Goal: Task Accomplishment & Management: Manage account settings

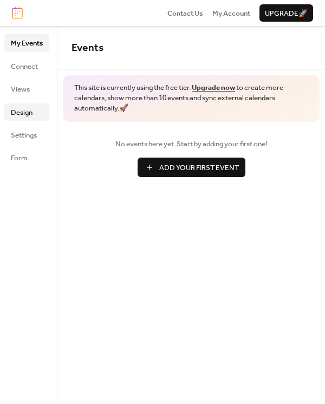
click at [18, 108] on span "Design" at bounding box center [22, 112] width 22 height 11
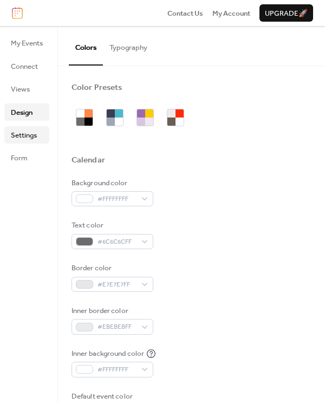
click at [23, 131] on span "Settings" at bounding box center [24, 135] width 26 height 11
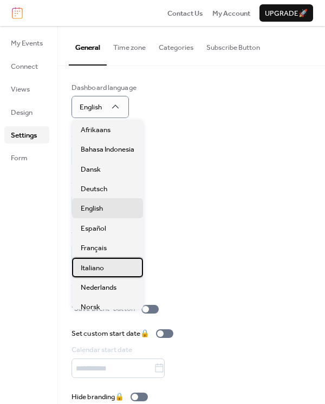
click at [110, 270] on div "Italiano" at bounding box center [107, 268] width 71 height 20
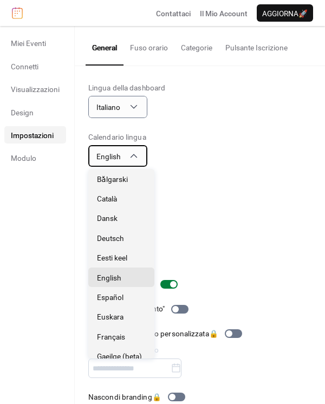
click at [127, 158] on div "English" at bounding box center [117, 156] width 59 height 22
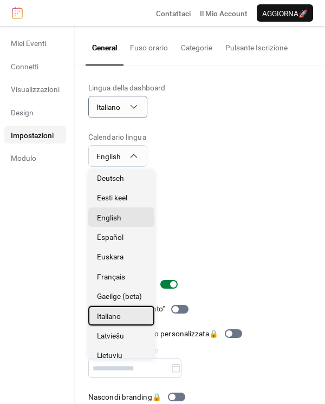
click at [120, 320] on span "Italiano" at bounding box center [109, 316] width 24 height 11
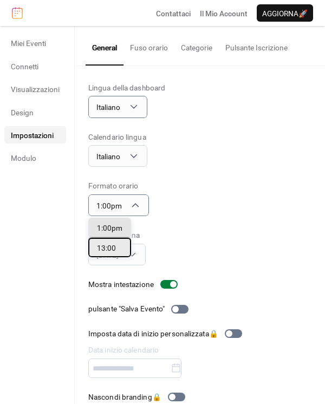
click at [106, 249] on span "13:00" at bounding box center [106, 248] width 19 height 11
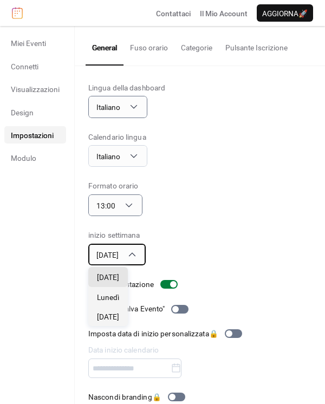
click at [132, 249] on div "Domenica" at bounding box center [116, 255] width 57 height 22
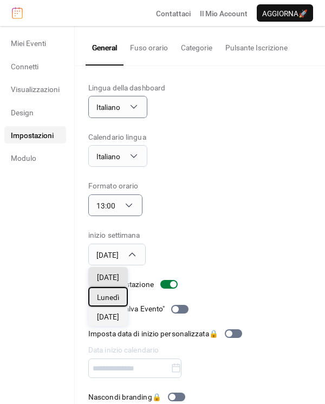
click at [125, 297] on div "Lunedì" at bounding box center [108, 297] width 40 height 20
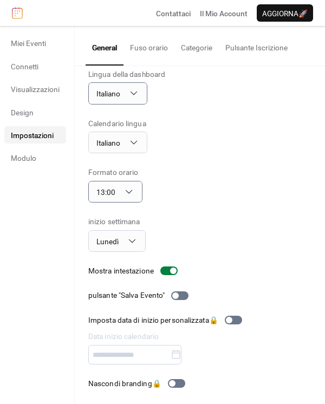
scroll to position [0, 0]
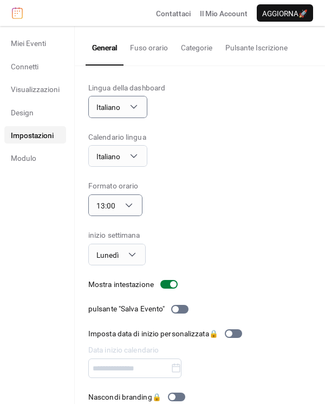
click at [156, 48] on button "Fuso orario" at bounding box center [149, 45] width 51 height 38
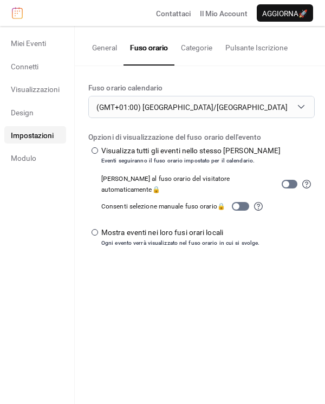
click at [189, 42] on button "Categorie" at bounding box center [196, 45] width 44 height 38
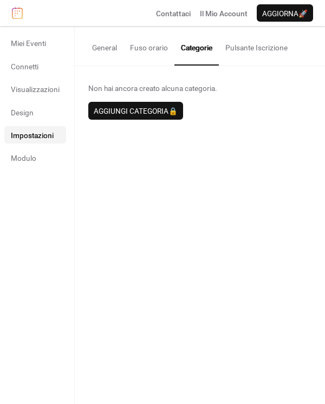
click at [246, 41] on button "Pulsante Iscrizione" at bounding box center [256, 45] width 75 height 38
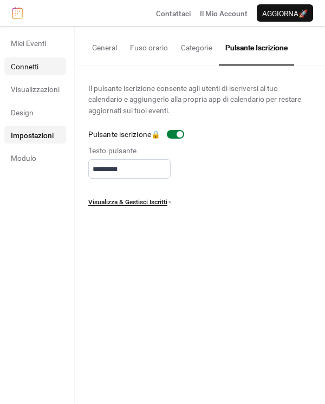
click at [36, 72] on span "Connetti" at bounding box center [25, 66] width 28 height 11
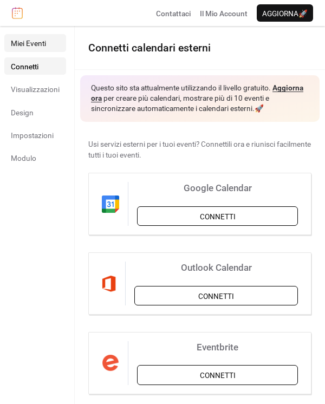
click at [51, 44] on link "Miei Eventi" at bounding box center [35, 42] width 62 height 17
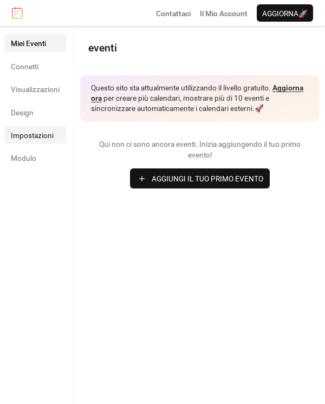
click at [35, 137] on span "Impostazioni" at bounding box center [32, 135] width 43 height 11
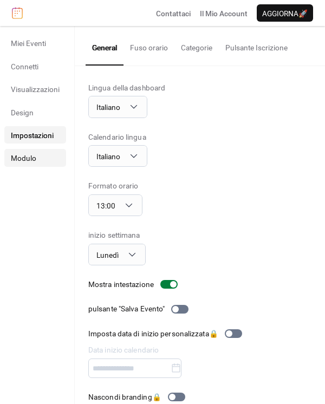
click at [26, 161] on span "Modulo" at bounding box center [23, 158] width 25 height 11
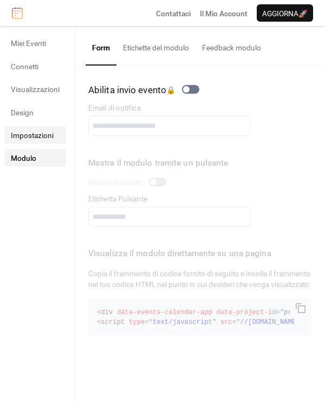
click at [49, 138] on span "Impostazioni" at bounding box center [32, 135] width 43 height 11
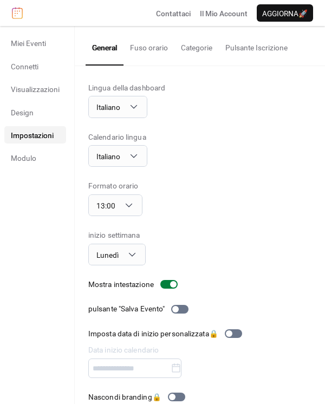
click at [57, 52] on ul "Miei Eventi Connetti Visualizzazioni Design Impostazioni Modulo" at bounding box center [35, 100] width 62 height 132
click at [57, 44] on link "Miei Eventi" at bounding box center [35, 42] width 62 height 17
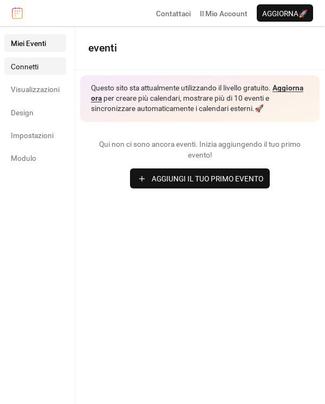
click at [39, 71] on link "Connetti" at bounding box center [35, 65] width 62 height 17
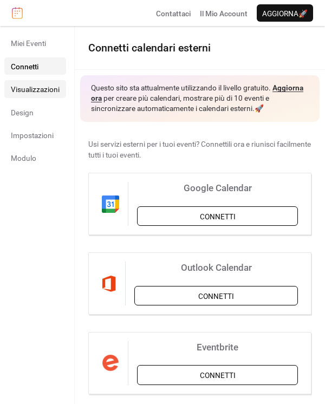
click at [49, 96] on link "Visualizzazioni" at bounding box center [35, 88] width 62 height 17
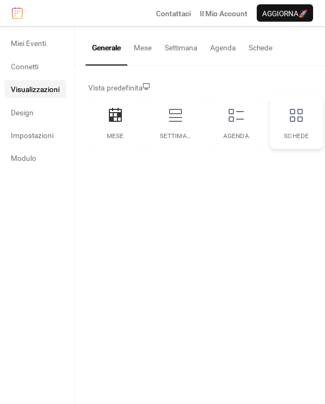
click at [294, 111] on icon at bounding box center [296, 115] width 17 height 17
click at [255, 128] on div "Agenda" at bounding box center [236, 122] width 54 height 53
click at [183, 125] on div "Settimana" at bounding box center [176, 122] width 54 height 53
click at [112, 109] on icon at bounding box center [115, 115] width 13 height 14
click at [291, 115] on icon at bounding box center [296, 115] width 17 height 17
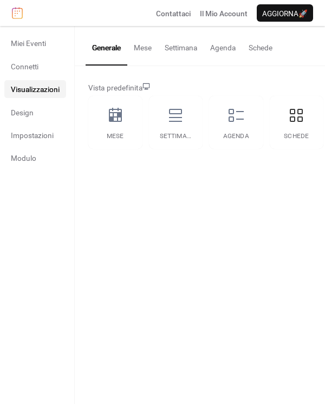
click at [262, 49] on button "Schede" at bounding box center [260, 45] width 37 height 38
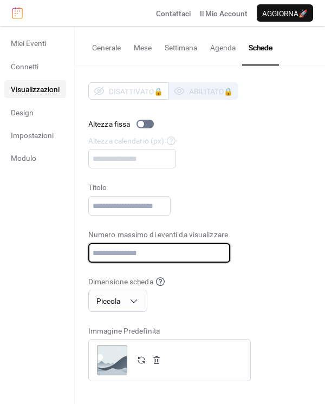
click at [223, 257] on input "**" at bounding box center [159, 253] width 142 height 20
type input "*"
click at [223, 257] on input "*" at bounding box center [159, 253] width 142 height 20
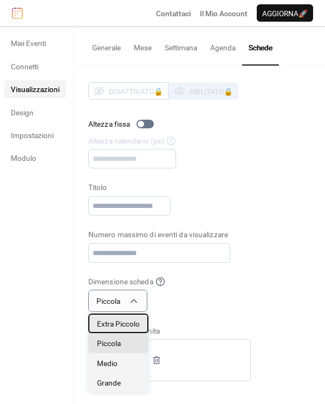
click at [129, 325] on span "Extra Piccolo" at bounding box center [118, 324] width 43 height 11
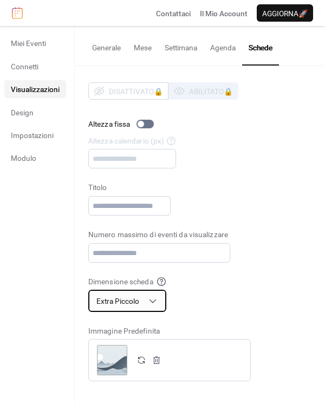
click at [126, 297] on span "Extra Piccolo" at bounding box center [117, 301] width 43 height 9
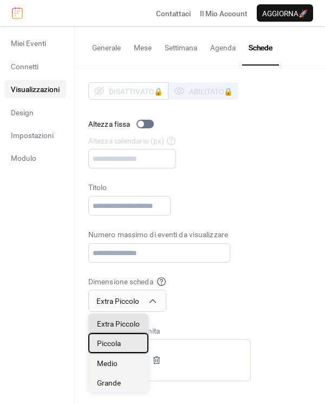
click at [122, 336] on div "Piccola" at bounding box center [118, 343] width 60 height 20
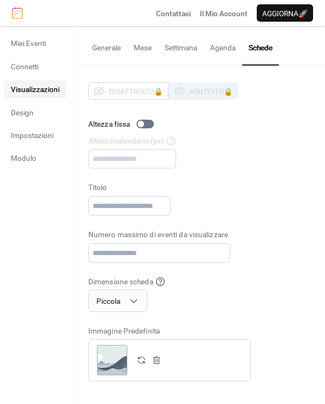
click at [151, 163] on div "Altezza calendario (px) ***" at bounding box center [199, 152] width 223 height 34
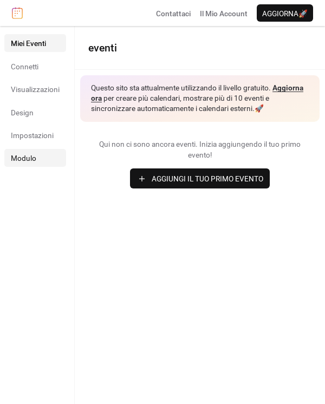
click at [38, 160] on link "Modulo" at bounding box center [35, 157] width 62 height 17
click at [17, 161] on span "Modulo" at bounding box center [23, 158] width 25 height 11
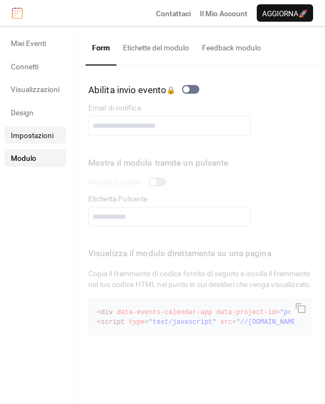
click at [34, 139] on span "Impostazioni" at bounding box center [32, 135] width 43 height 11
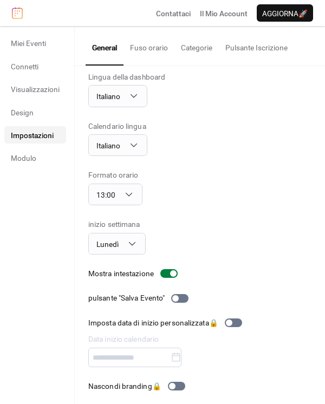
scroll to position [14, 0]
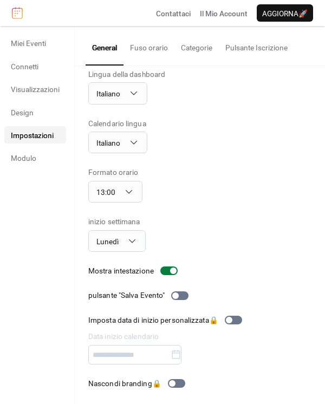
click at [255, 39] on button "Pulsante Iscrizione" at bounding box center [256, 45] width 75 height 38
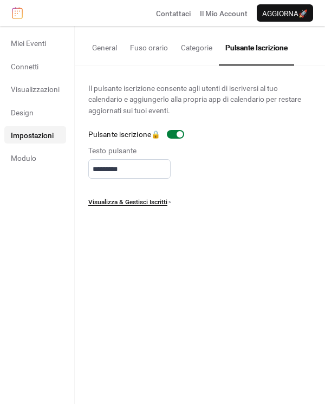
click at [208, 51] on button "Categorie" at bounding box center [196, 45] width 44 height 38
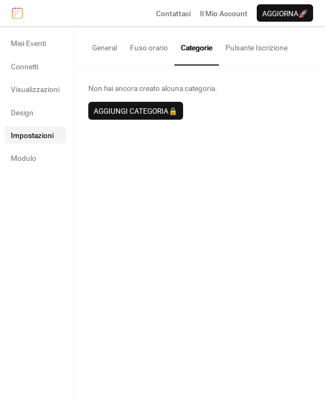
click at [159, 43] on button "Fuso orario" at bounding box center [149, 45] width 51 height 38
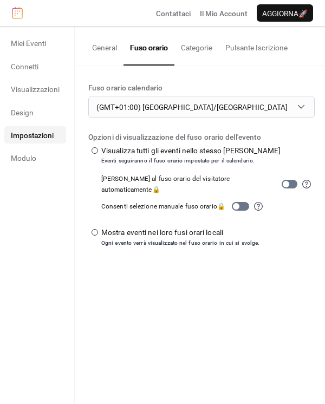
click at [98, 50] on button "General" at bounding box center [105, 45] width 38 height 38
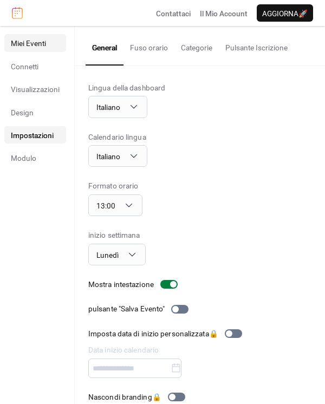
click at [39, 42] on span "Miei Eventi" at bounding box center [28, 43] width 35 height 11
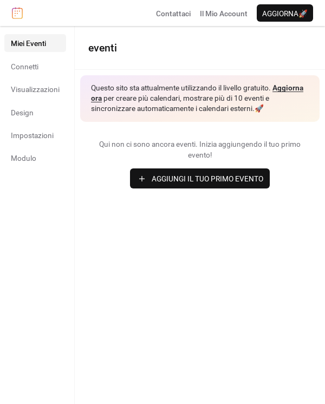
click at [177, 183] on span "Aggiungi Il Tuo Primo Evento" at bounding box center [208, 178] width 112 height 11
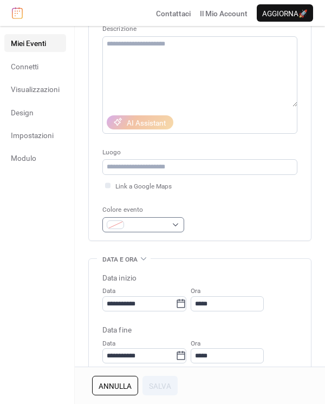
scroll to position [120, 0]
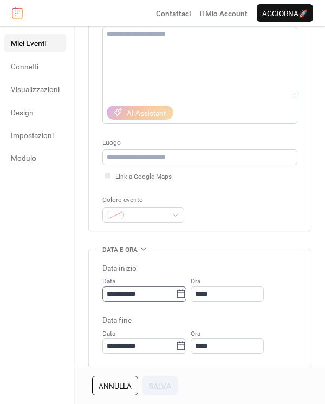
click at [185, 292] on icon at bounding box center [181, 293] width 8 height 9
click at [176, 292] on input "**********" at bounding box center [138, 294] width 73 height 15
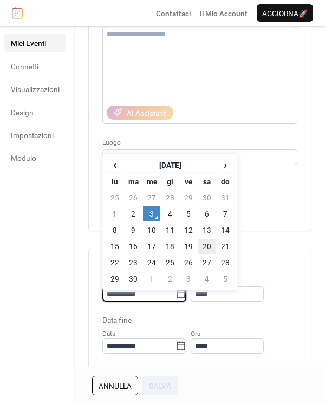
click at [202, 244] on td "20" at bounding box center [206, 246] width 17 height 15
type input "**********"
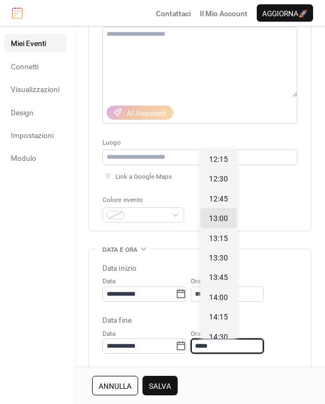
click at [226, 345] on input "*****" at bounding box center [227, 346] width 73 height 15
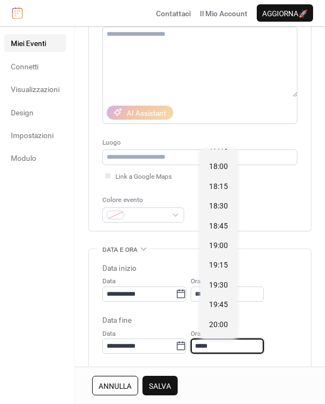
scroll to position [481, 0]
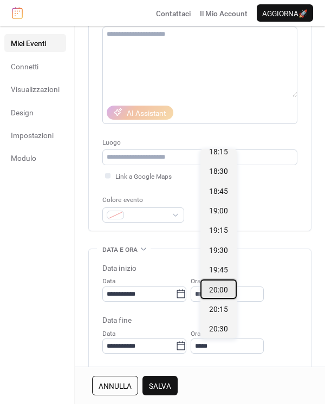
click at [215, 289] on span "20:00" at bounding box center [218, 289] width 19 height 11
type input "*****"
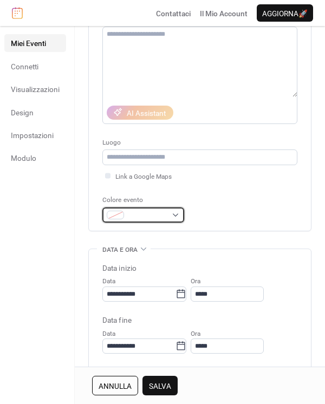
click at [154, 219] on span at bounding box center [147, 215] width 38 height 11
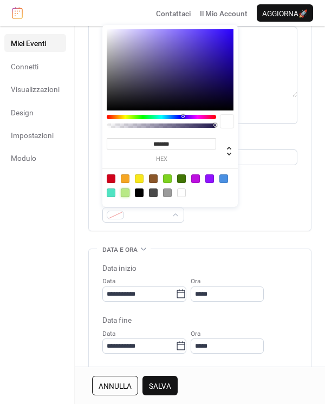
click at [127, 192] on div at bounding box center [125, 193] width 9 height 9
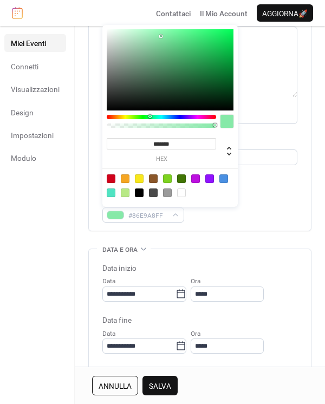
drag, startPoint x: 134, startPoint y: 115, endPoint x: 150, endPoint y: 118, distance: 15.3
click at [150, 118] on div at bounding box center [151, 116] width 3 height 3
type input "*******"
drag, startPoint x: 159, startPoint y: 36, endPoint x: 230, endPoint y: 55, distance: 73.9
click at [230, 55] on div at bounding box center [230, 55] width 2 height 2
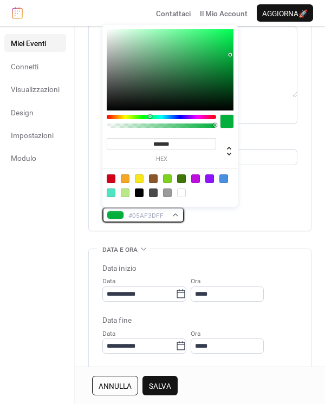
click at [181, 218] on div "#05AF3DFF" at bounding box center [143, 215] width 82 height 15
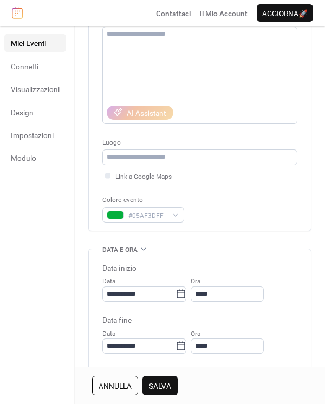
click at [245, 226] on div "Titolo Descrizione AI Assistant Luogo Link a Google Maps Colore evento #05AF3DFF" at bounding box center [199, 98] width 195 height 264
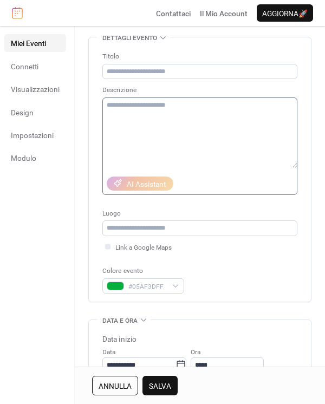
scroll to position [0, 0]
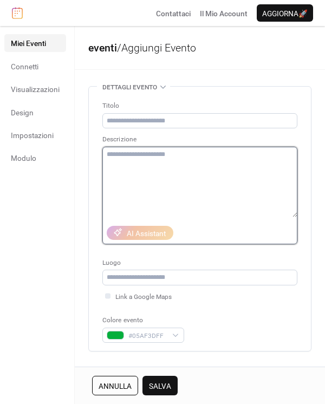
click at [185, 153] on textarea at bounding box center [199, 182] width 195 height 70
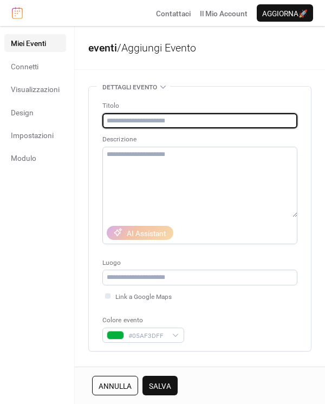
click at [151, 113] on input "text" at bounding box center [199, 120] width 195 height 15
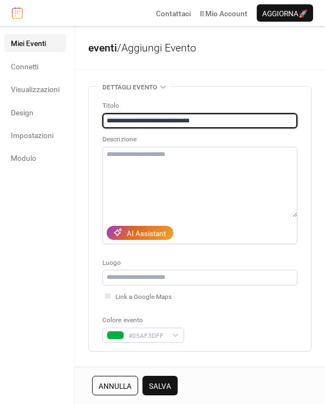
click at [183, 120] on input "**********" at bounding box center [199, 120] width 195 height 15
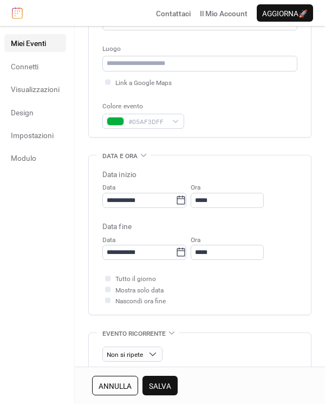
scroll to position [241, 0]
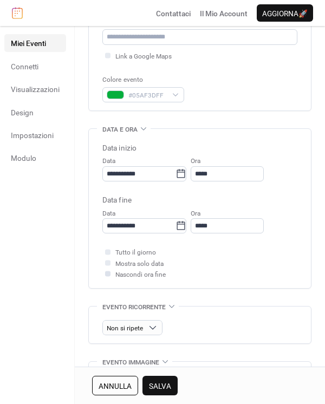
type input "**********"
click at [108, 275] on div at bounding box center [107, 273] width 5 height 5
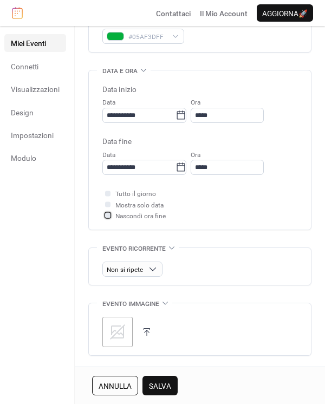
scroll to position [301, 0]
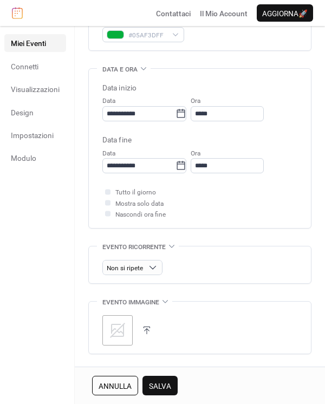
click at [152, 201] on span "Mostra solo data" at bounding box center [139, 203] width 48 height 11
click at [109, 203] on div at bounding box center [107, 202] width 5 height 5
click at [108, 203] on div at bounding box center [107, 202] width 5 height 5
click at [107, 212] on icon at bounding box center [107, 213] width 3 height 3
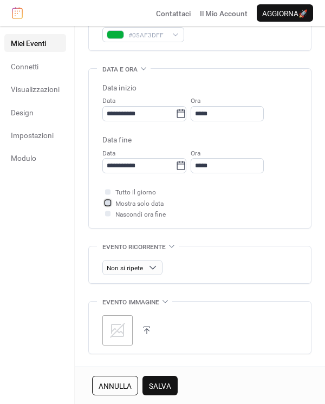
click at [108, 203] on div at bounding box center [107, 202] width 5 height 5
click at [108, 203] on icon at bounding box center [107, 202] width 3 height 3
click at [108, 203] on div at bounding box center [107, 202] width 5 height 5
click at [106, 188] on div at bounding box center [107, 191] width 11 height 11
click at [107, 192] on div at bounding box center [107, 191] width 5 height 5
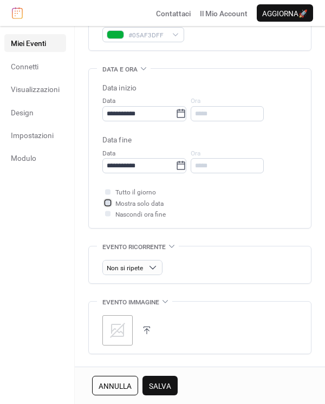
click at [107, 199] on div at bounding box center [107, 202] width 11 height 11
click at [106, 191] on div at bounding box center [107, 191] width 5 height 5
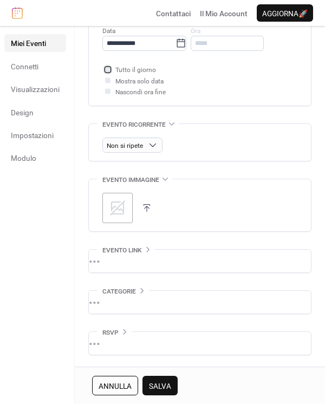
scroll to position [423, 0]
click at [146, 384] on button "Salva" at bounding box center [159, 386] width 35 height 20
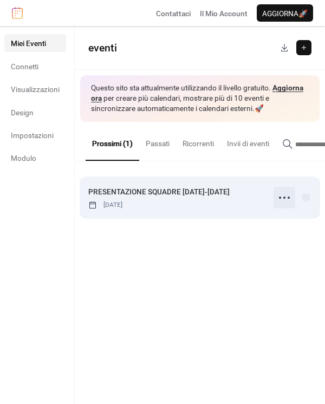
click at [282, 195] on icon at bounding box center [284, 197] width 17 height 17
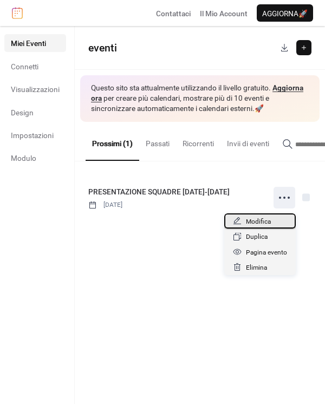
click at [276, 220] on div "Modifica" at bounding box center [260, 220] width 72 height 15
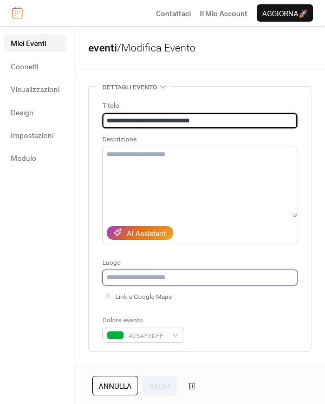
click at [216, 279] on input "text" at bounding box center [199, 277] width 195 height 15
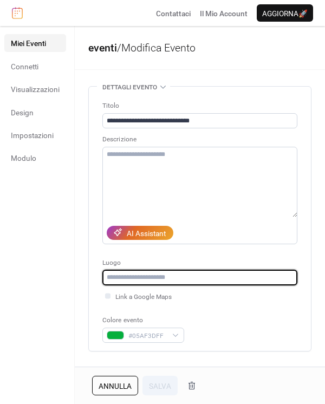
type input "*"
paste input "**********"
click at [135, 274] on input "**********" at bounding box center [199, 277] width 195 height 15
click at [138, 276] on input "**********" at bounding box center [199, 277] width 195 height 15
click at [190, 277] on input "**********" at bounding box center [199, 277] width 195 height 15
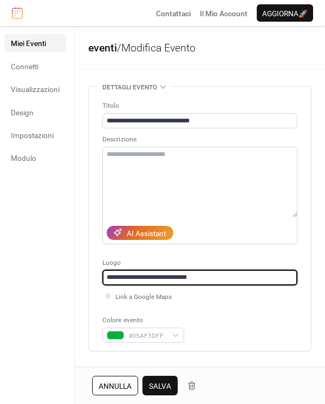
type input "**********"
click at [155, 380] on button "Salva" at bounding box center [159, 386] width 35 height 20
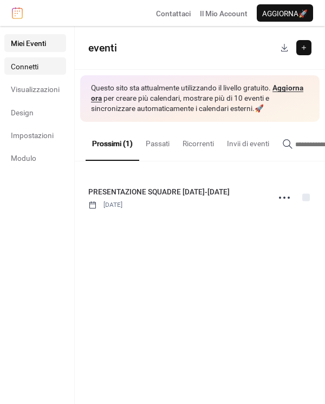
click at [24, 72] on link "Connetti" at bounding box center [35, 65] width 62 height 17
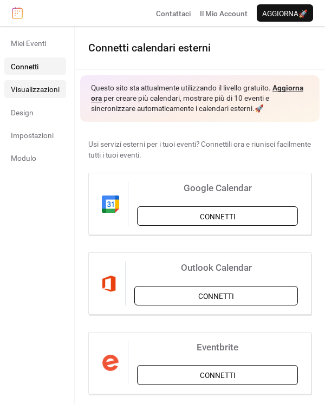
click at [35, 90] on span "Visualizzazioni" at bounding box center [35, 89] width 49 height 11
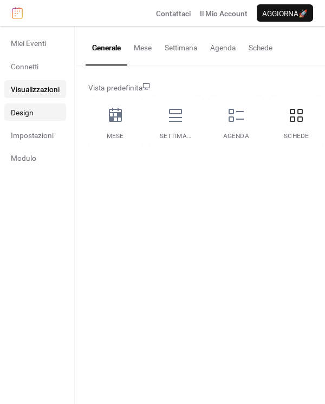
click at [43, 120] on link "Design" at bounding box center [35, 111] width 62 height 17
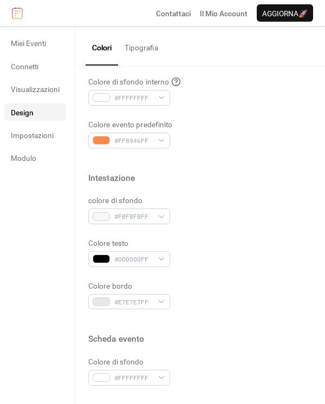
scroll to position [301, 0]
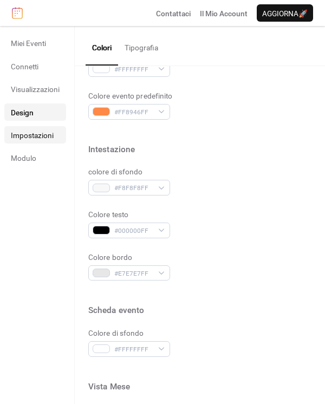
click at [46, 135] on span "Impostazioni" at bounding box center [32, 135] width 43 height 11
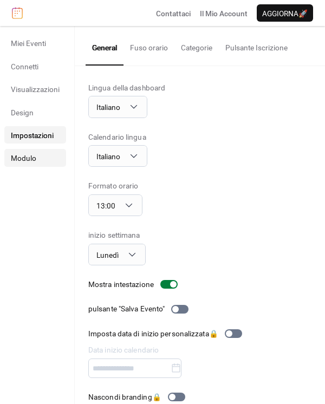
click at [30, 161] on span "Modulo" at bounding box center [23, 158] width 25 height 11
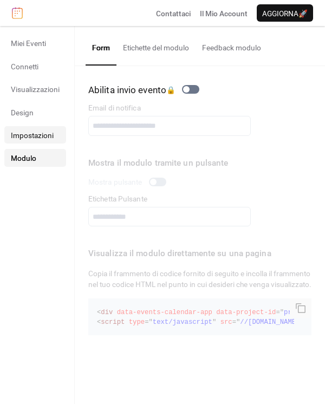
click at [35, 126] on link "Impostazioni" at bounding box center [35, 134] width 62 height 17
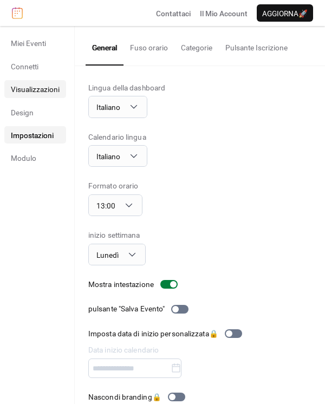
click at [38, 80] on link "Visualizzazioni" at bounding box center [35, 88] width 62 height 17
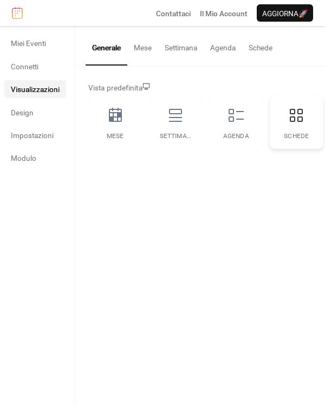
click at [291, 117] on icon at bounding box center [296, 115] width 13 height 13
click at [43, 45] on span "Miei Eventi" at bounding box center [28, 43] width 35 height 11
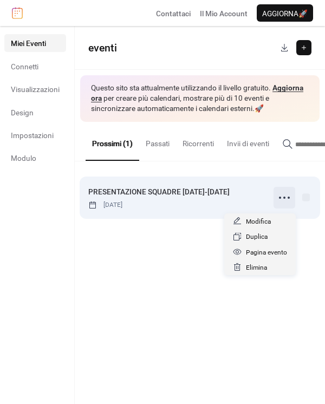
click at [281, 202] on icon at bounding box center [284, 197] width 17 height 17
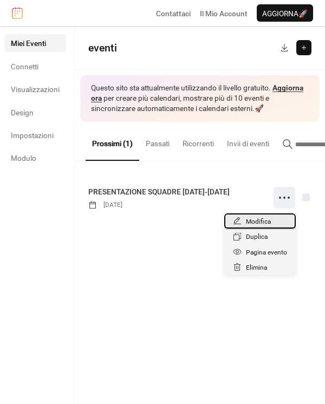
click at [273, 218] on div "Modifica" at bounding box center [260, 220] width 72 height 15
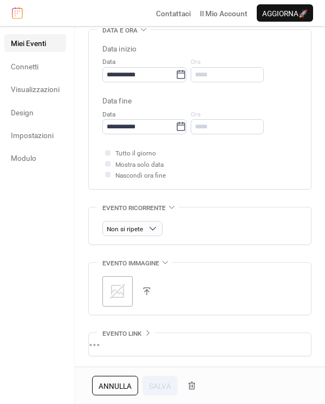
scroll to position [361, 0]
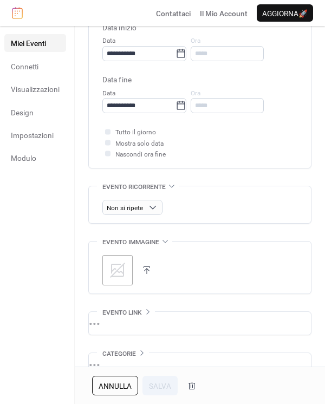
click at [119, 262] on icon at bounding box center [117, 270] width 17 height 17
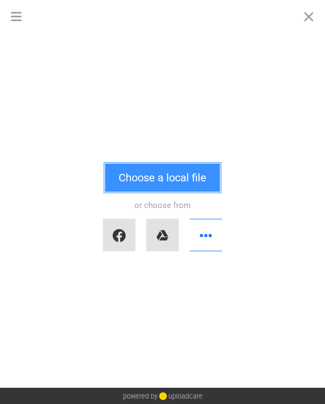
click at [195, 182] on button "Choose a local file" at bounding box center [162, 178] width 115 height 28
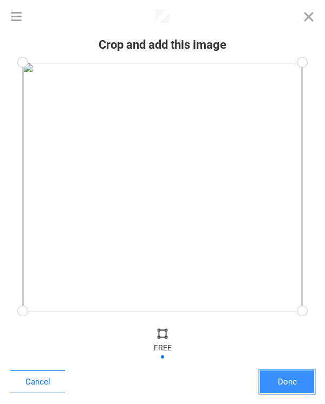
click at [273, 374] on button "Done" at bounding box center [287, 382] width 54 height 23
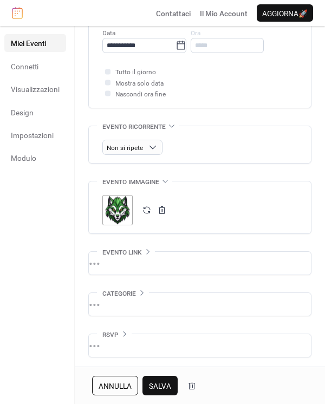
scroll to position [423, 0]
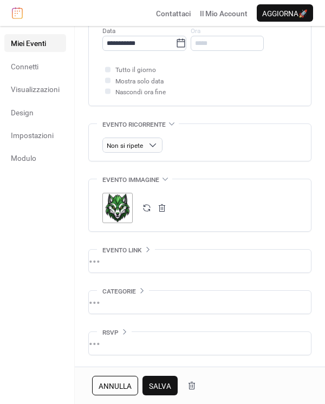
click at [163, 381] on span "Salva" at bounding box center [160, 386] width 22 height 11
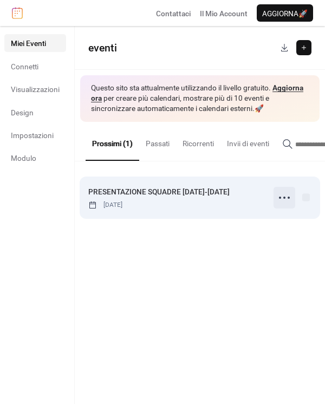
click at [287, 198] on icon at bounding box center [284, 197] width 17 height 17
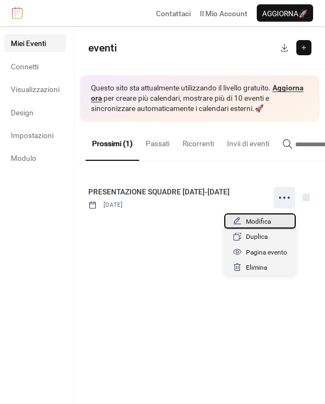
click at [282, 222] on div "Modifica" at bounding box center [260, 220] width 72 height 15
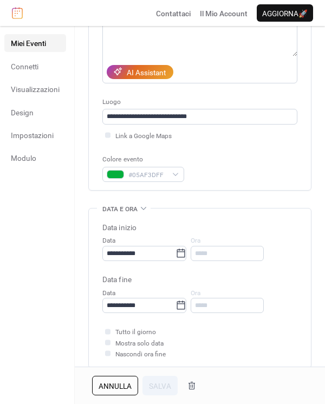
scroll to position [361, 0]
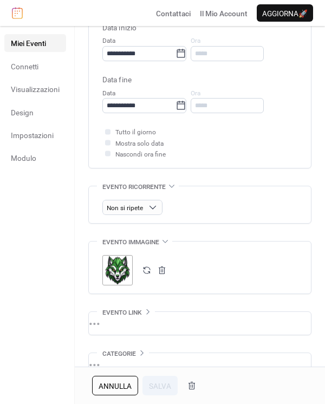
click at [158, 144] on span "Mostra solo data" at bounding box center [139, 143] width 48 height 11
click at [106, 145] on div at bounding box center [107, 142] width 5 height 5
click at [108, 130] on icon at bounding box center [107, 131] width 3 height 3
click at [108, 140] on div at bounding box center [107, 142] width 5 height 5
click at [152, 379] on button "Salva" at bounding box center [159, 386] width 35 height 20
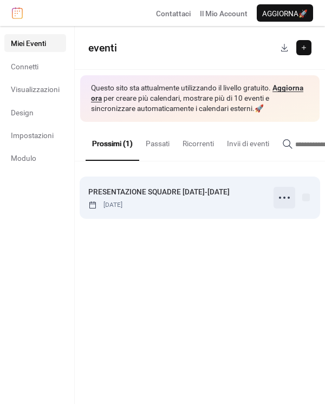
click at [286, 205] on icon at bounding box center [284, 197] width 17 height 17
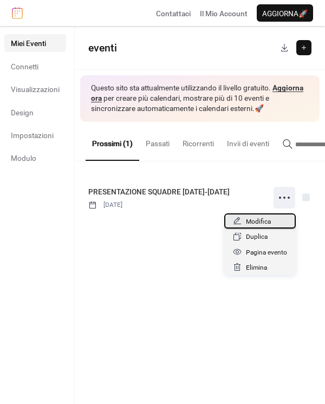
click at [277, 221] on div "Modifica" at bounding box center [260, 220] width 72 height 15
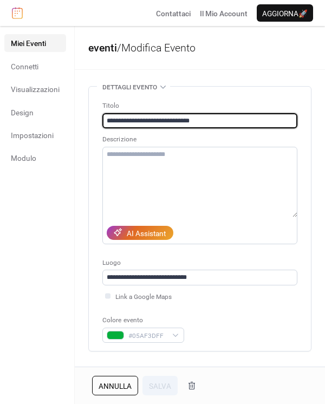
drag, startPoint x: 212, startPoint y: 120, endPoint x: 204, endPoint y: 122, distance: 8.3
click at [204, 122] on input "**********" at bounding box center [199, 120] width 195 height 15
type input "**********"
click at [158, 386] on span "Salva" at bounding box center [160, 386] width 22 height 11
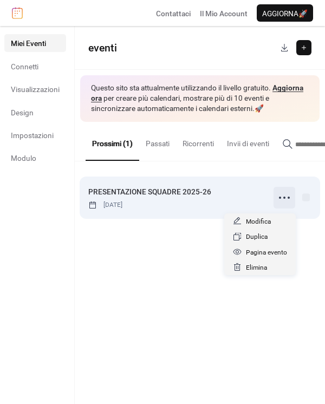
click at [285, 199] on icon at bounding box center [284, 197] width 17 height 17
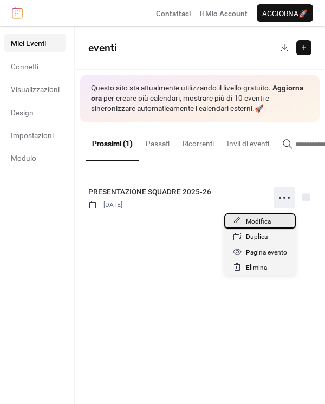
click at [266, 221] on span "Modifica" at bounding box center [258, 221] width 25 height 11
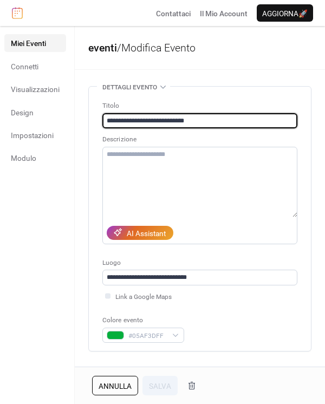
click at [205, 120] on input "**********" at bounding box center [199, 120] width 195 height 15
click at [236, 118] on input "**********" at bounding box center [199, 120] width 195 height 15
type input "**********"
click at [147, 385] on button "Salva" at bounding box center [159, 386] width 35 height 20
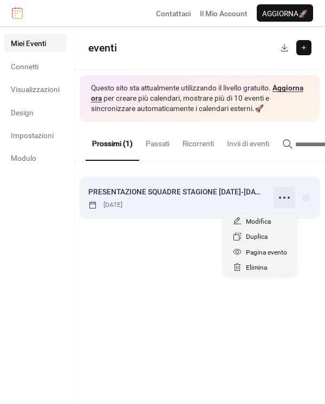
click at [285, 202] on icon at bounding box center [284, 197] width 17 height 17
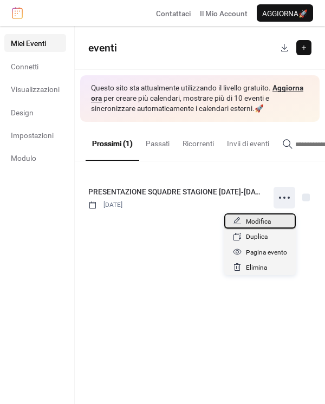
click at [264, 226] on span "Modifica" at bounding box center [258, 221] width 25 height 11
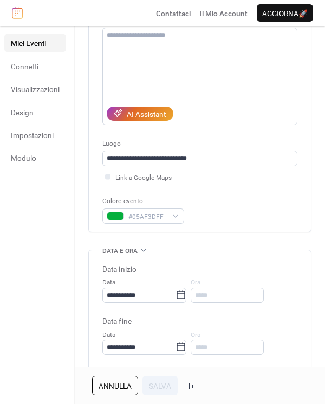
scroll to position [120, 0]
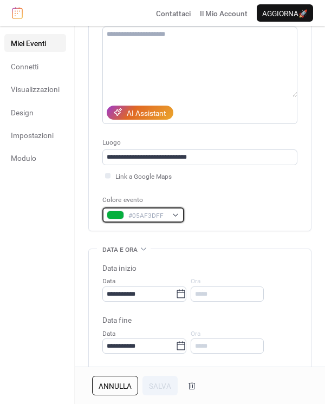
click at [167, 213] on div "#05AF3DFF" at bounding box center [143, 215] width 82 height 15
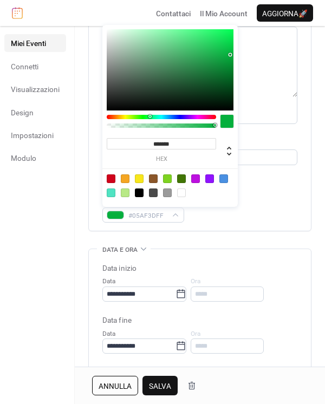
type input "*******"
drag, startPoint x: 230, startPoint y: 54, endPoint x: 235, endPoint y: 70, distance: 17.6
click at [235, 70] on div at bounding box center [235, 71] width 2 height 2
click at [276, 206] on div "Colore evento #007E2BFF" at bounding box center [199, 209] width 195 height 28
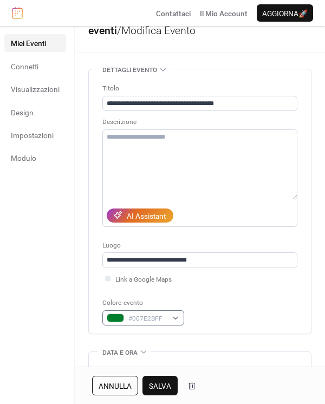
scroll to position [0, 0]
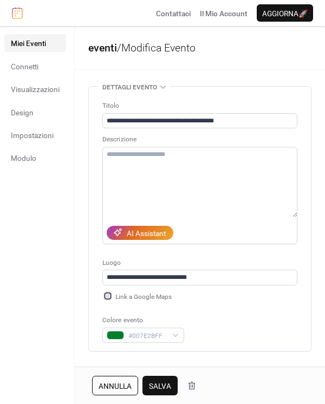
click at [108, 296] on div at bounding box center [107, 295] width 5 height 5
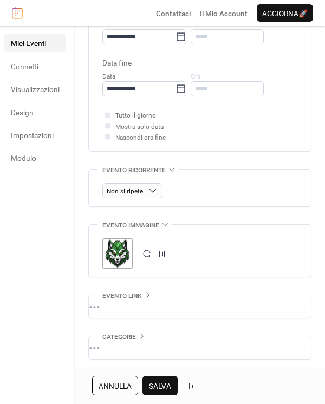
scroll to position [421, 0]
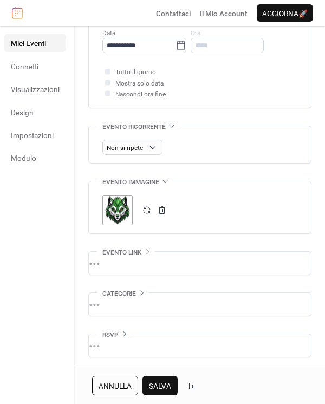
click at [115, 208] on div ";" at bounding box center [117, 210] width 30 height 30
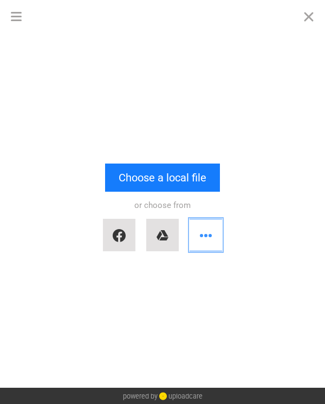
click at [210, 235] on button "button" at bounding box center [206, 235] width 33 height 33
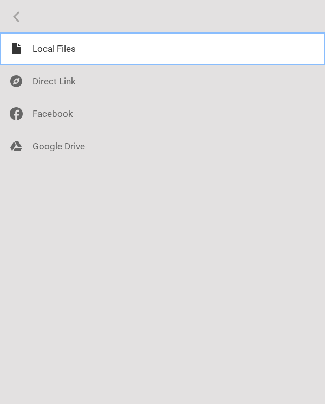
click at [90, 51] on div at bounding box center [162, 49] width 325 height 33
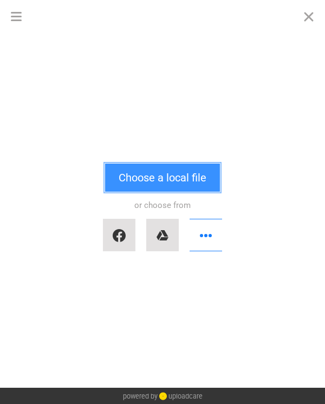
click at [189, 167] on button "Choose a local file" at bounding box center [162, 178] width 115 height 28
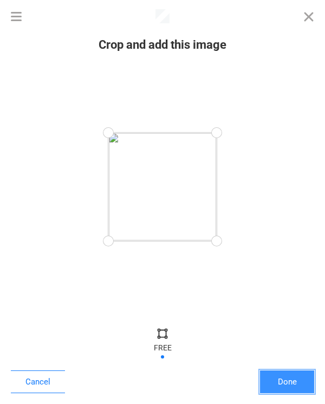
click at [276, 378] on button "Done" at bounding box center [287, 382] width 54 height 23
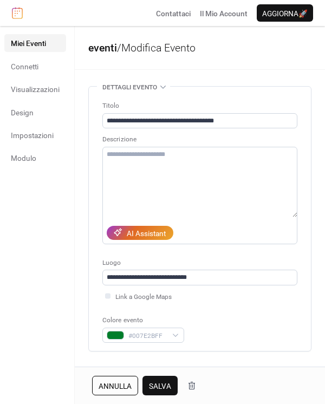
click at [158, 381] on span "Salva" at bounding box center [160, 386] width 22 height 11
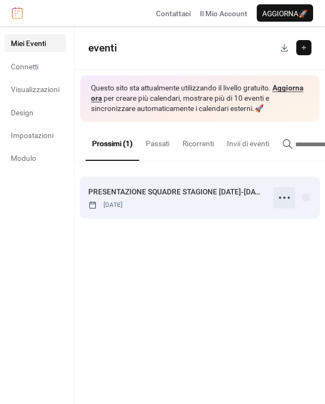
click at [284, 195] on icon at bounding box center [284, 197] width 17 height 17
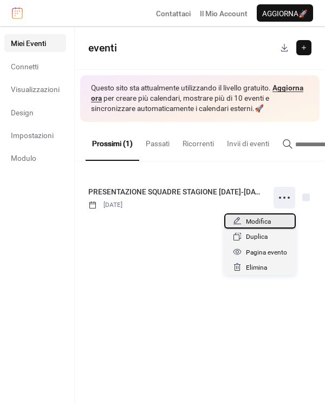
click at [268, 222] on span "Modifica" at bounding box center [258, 221] width 25 height 11
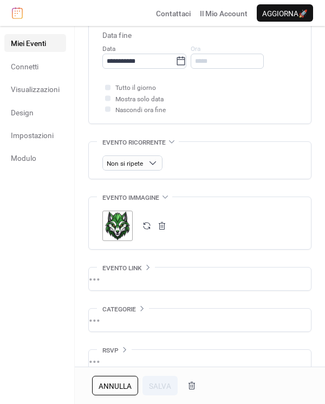
scroll to position [421, 0]
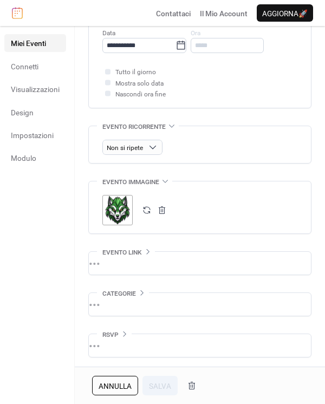
click at [119, 205] on div ";" at bounding box center [117, 210] width 30 height 30
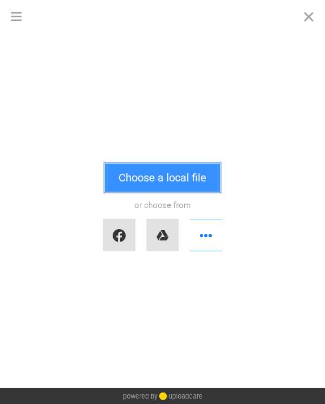
click at [141, 181] on button "Choose a local file" at bounding box center [162, 178] width 115 height 28
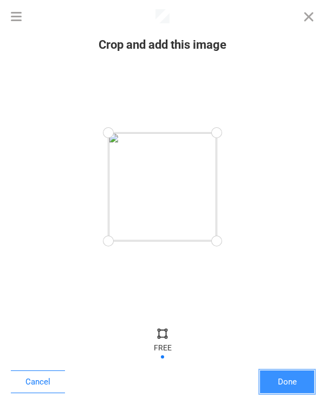
click at [281, 380] on button "Done" at bounding box center [287, 382] width 54 height 23
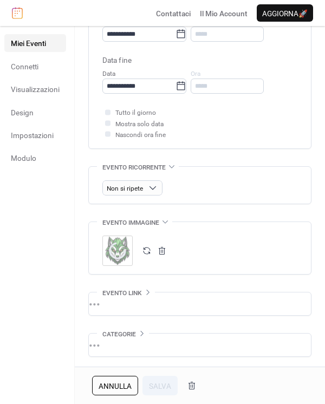
scroll to position [421, 0]
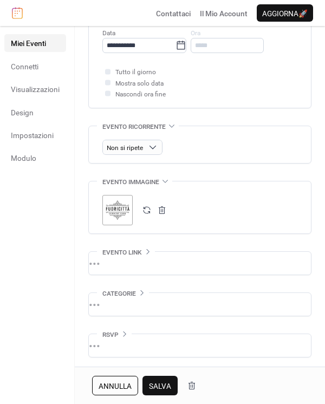
click at [162, 379] on button "Salva" at bounding box center [159, 386] width 35 height 20
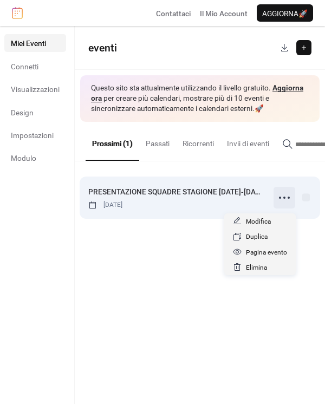
click at [288, 198] on icon at bounding box center [284, 197] width 17 height 17
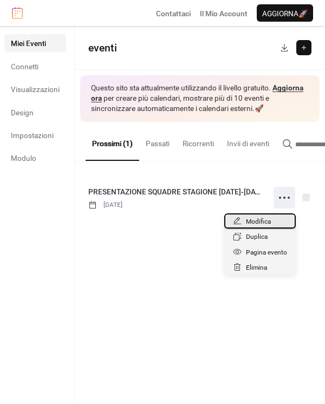
click at [283, 215] on div "Modifica" at bounding box center [260, 220] width 72 height 15
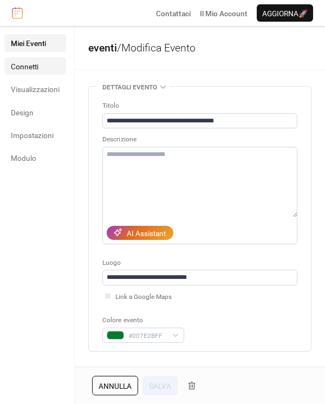
click at [41, 70] on link "Connetti" at bounding box center [35, 65] width 62 height 17
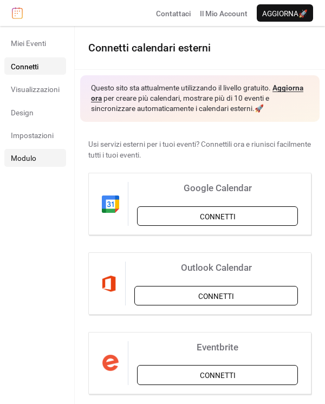
click at [45, 151] on link "Modulo" at bounding box center [35, 157] width 62 height 17
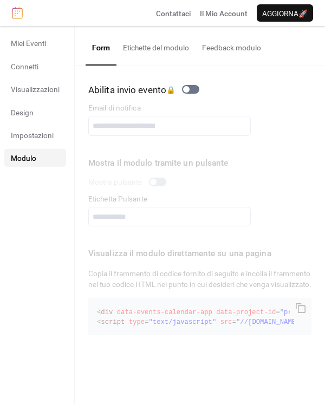
click at [38, 167] on div "Miei Eventi Connetti Visualizzazioni Design Impostazioni Modulo" at bounding box center [37, 215] width 75 height 378
click at [38, 126] on link "Impostazioni" at bounding box center [35, 134] width 62 height 17
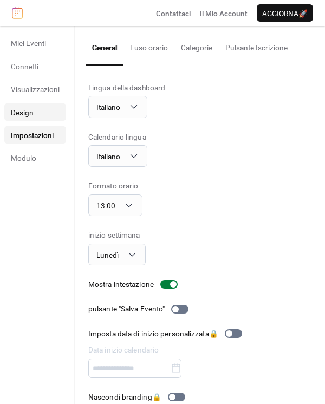
click at [35, 108] on link "Design" at bounding box center [35, 111] width 62 height 17
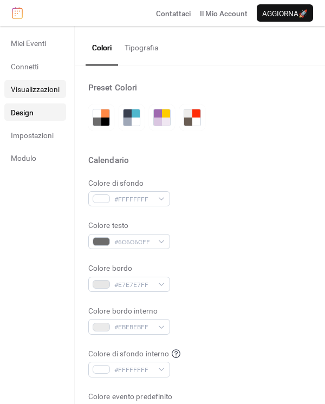
click at [38, 87] on span "Visualizzazioni" at bounding box center [35, 89] width 49 height 11
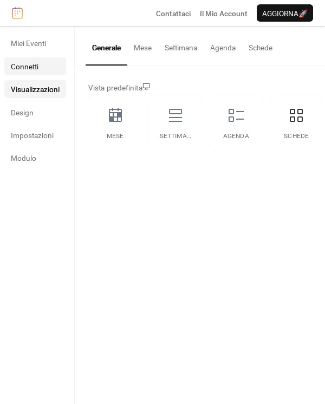
click at [39, 63] on link "Connetti" at bounding box center [35, 65] width 62 height 17
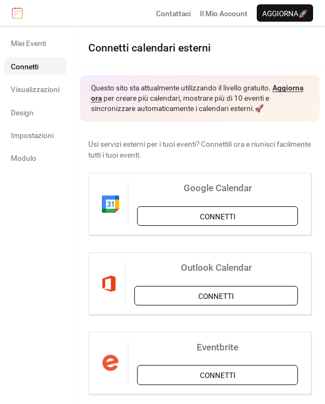
click at [32, 79] on ul "Miei Eventi Connetti Visualizzazioni Design Impostazioni Modulo" at bounding box center [35, 100] width 62 height 132
click at [33, 103] on link "Design" at bounding box center [35, 111] width 62 height 17
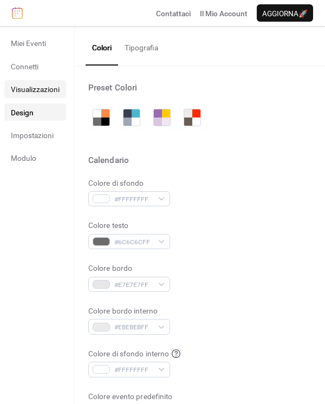
click at [34, 82] on link "Visualizzazioni" at bounding box center [35, 88] width 62 height 17
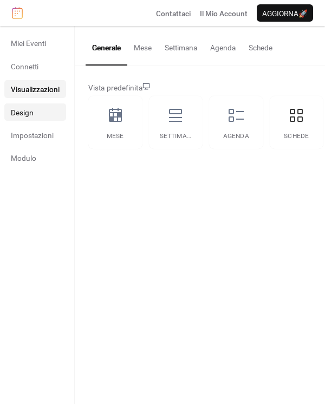
click at [34, 118] on link "Design" at bounding box center [35, 111] width 62 height 17
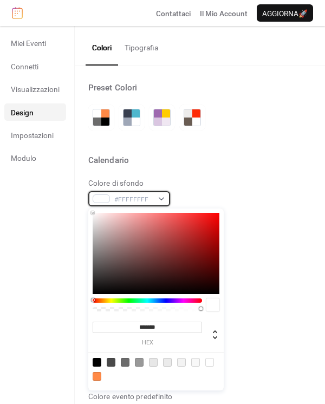
click at [132, 202] on span "#FFFFFFFF" at bounding box center [133, 199] width 38 height 11
drag, startPoint x: 93, startPoint y: 297, endPoint x: 137, endPoint y: 299, distance: 44.5
click at [137, 299] on div "******* hex" at bounding box center [155, 300] width 135 height 182
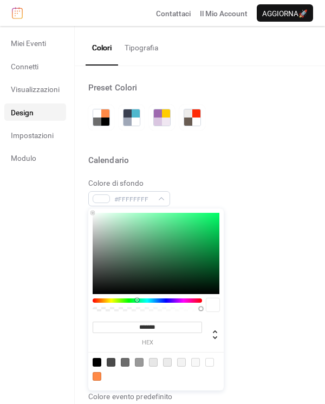
click at [137, 301] on div at bounding box center [147, 301] width 109 height 4
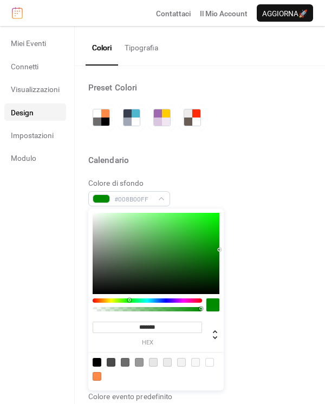
type input "*******"
drag, startPoint x: 93, startPoint y: 212, endPoint x: 225, endPoint y: 246, distance: 136.0
click at [225, 246] on body "Contattaci Il Mio Account Aggiorna 🚀 Miei Eventi Connetti Visualizzazioni Desig…" at bounding box center [162, 202] width 325 height 404
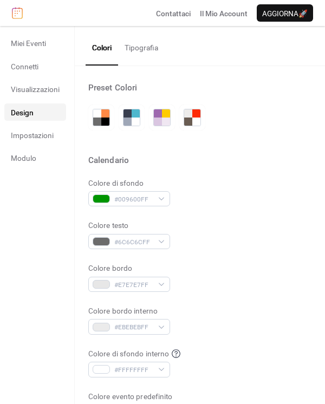
click at [243, 174] on div at bounding box center [199, 173] width 223 height 9
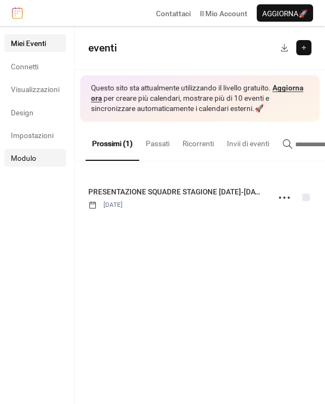
click at [31, 155] on span "Modulo" at bounding box center [23, 158] width 25 height 11
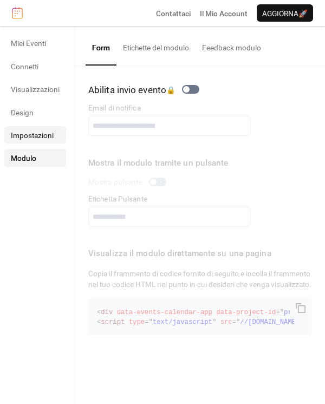
click at [34, 131] on span "Impostazioni" at bounding box center [32, 135] width 43 height 11
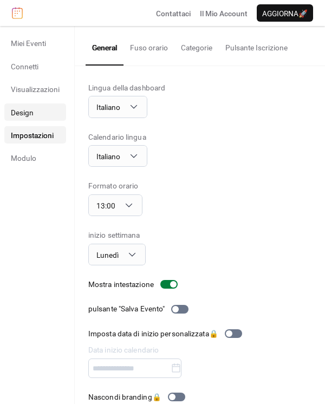
click at [35, 117] on link "Design" at bounding box center [35, 111] width 62 height 17
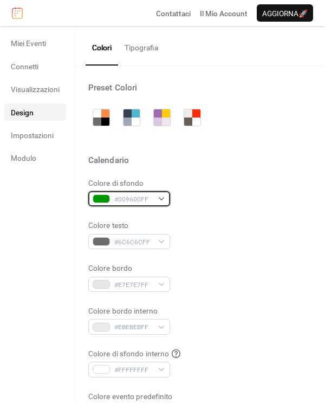
click at [167, 199] on div "#009600FF" at bounding box center [129, 198] width 82 height 15
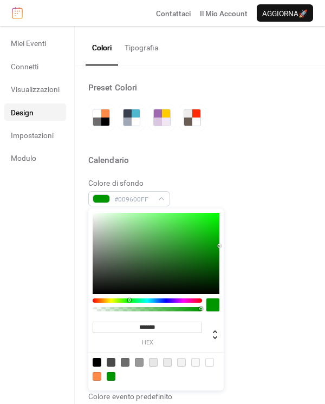
click at [209, 362] on div at bounding box center [209, 362] width 9 height 9
type input "*******"
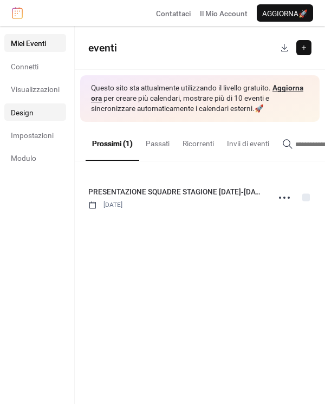
click at [22, 106] on link "Design" at bounding box center [35, 111] width 62 height 17
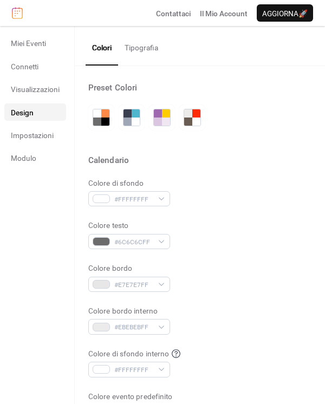
click at [31, 124] on ul "Miei Eventi Connetti Visualizzazioni Design Impostazioni Modulo" at bounding box center [35, 100] width 62 height 132
click at [33, 134] on span "Impostazioni" at bounding box center [32, 135] width 43 height 11
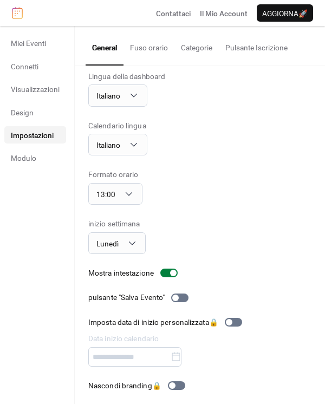
scroll to position [14, 0]
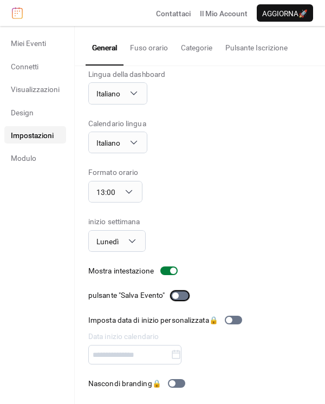
click at [181, 294] on div at bounding box center [179, 295] width 17 height 9
click at [38, 163] on link "Modulo" at bounding box center [35, 157] width 62 height 17
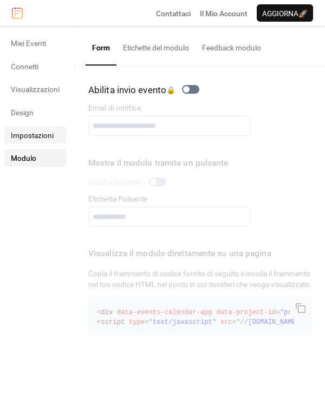
click at [42, 141] on link "Impostazioni" at bounding box center [35, 134] width 62 height 17
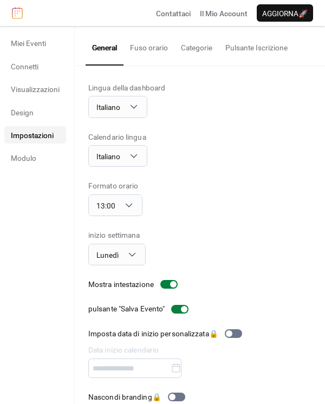
click at [45, 98] on ul "Miei Eventi Connetti Visualizzazioni Design Impostazioni Modulo" at bounding box center [35, 100] width 62 height 132
click at [189, 47] on button "Categorie" at bounding box center [196, 45] width 44 height 38
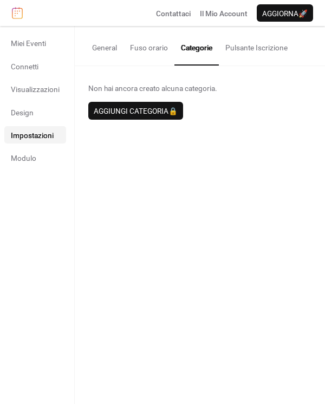
click at [243, 47] on button "Pulsante Iscrizione" at bounding box center [256, 45] width 75 height 38
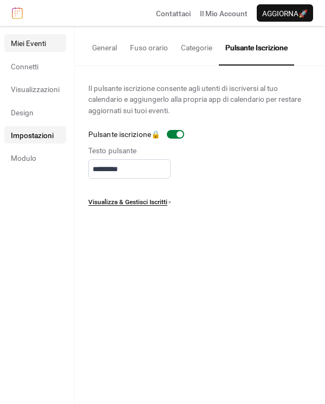
click at [27, 48] on span "Miei Eventi" at bounding box center [28, 43] width 35 height 11
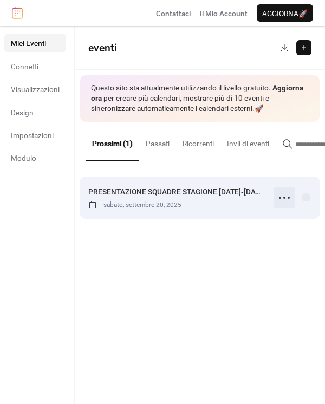
click at [281, 199] on icon at bounding box center [284, 197] width 17 height 17
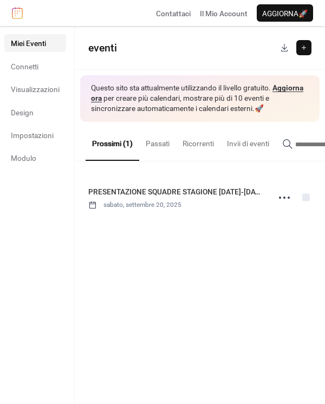
click at [265, 146] on button "Invii di eventi" at bounding box center [248, 141] width 55 height 38
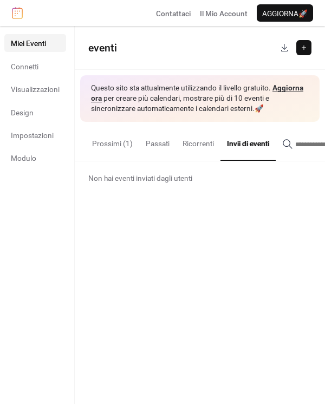
click at [113, 140] on button "Prossimi (1)" at bounding box center [113, 141] width 54 height 38
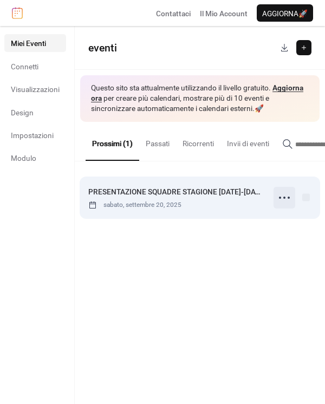
click at [287, 202] on icon at bounding box center [284, 197] width 17 height 17
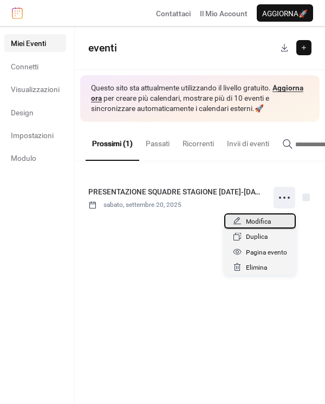
click at [273, 220] on div "Modifica" at bounding box center [260, 220] width 72 height 15
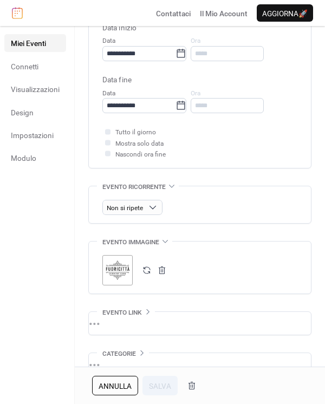
scroll to position [423, 0]
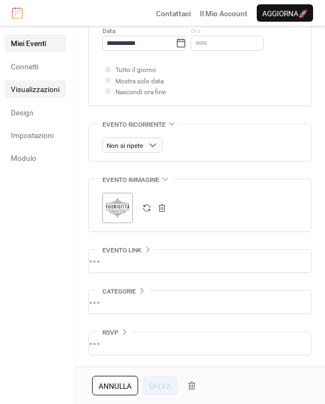
click at [29, 83] on link "Visualizzazioni" at bounding box center [35, 88] width 62 height 17
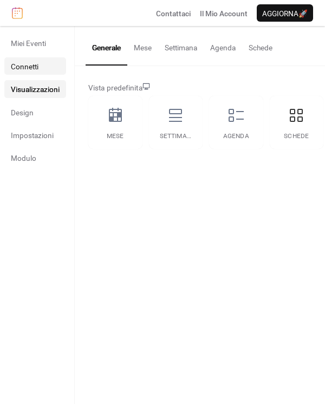
click at [32, 68] on span "Connetti" at bounding box center [25, 66] width 28 height 11
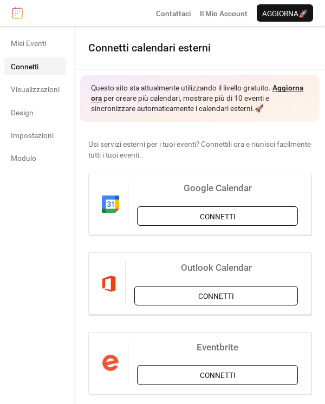
click at [38, 102] on ul "Miei Eventi Connetti Visualizzazioni Design Impostazioni Modulo" at bounding box center [35, 100] width 62 height 132
click at [44, 92] on span "Visualizzazioni" at bounding box center [35, 89] width 49 height 11
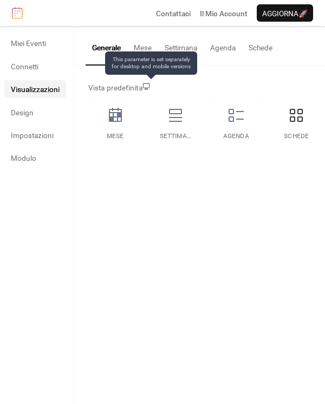
click at [150, 88] on icon at bounding box center [146, 86] width 7 height 6
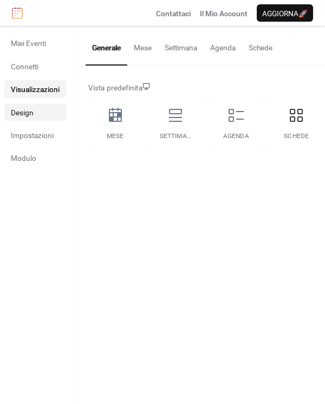
click at [38, 116] on link "Design" at bounding box center [35, 111] width 62 height 17
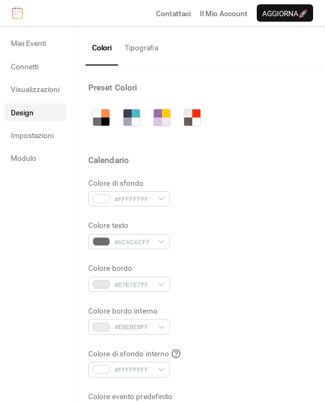
click at [132, 45] on button "Tipografia" at bounding box center [141, 45] width 47 height 38
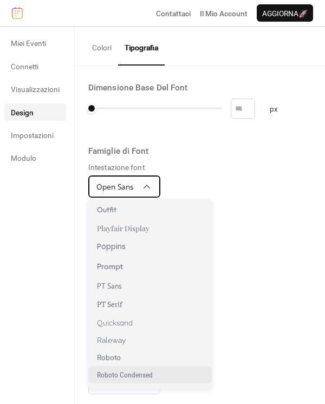
scroll to position [600, 0]
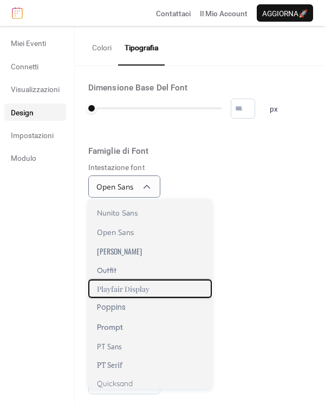
click at [135, 293] on span "Playfair Display" at bounding box center [123, 289] width 53 height 10
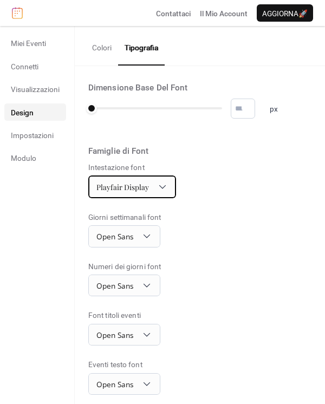
click at [142, 191] on span "Playfair Display" at bounding box center [122, 187] width 53 height 10
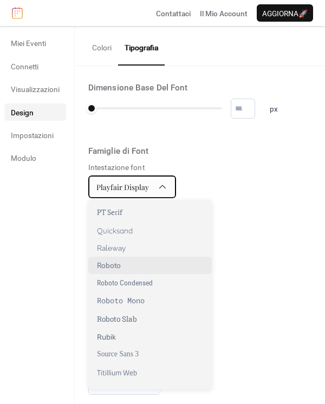
scroll to position [799, 0]
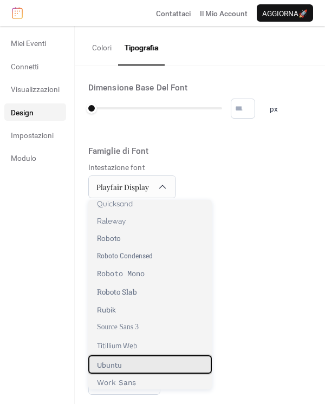
click at [142, 369] on div "Ubuntu" at bounding box center [149, 364] width 123 height 18
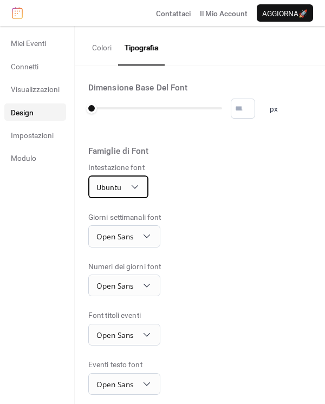
click at [110, 184] on span "Ubuntu" at bounding box center [108, 187] width 25 height 10
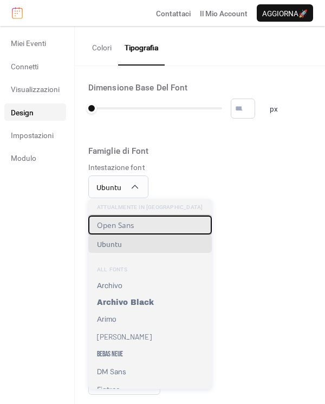
click at [121, 225] on span "Open Sans" at bounding box center [115, 225] width 37 height 10
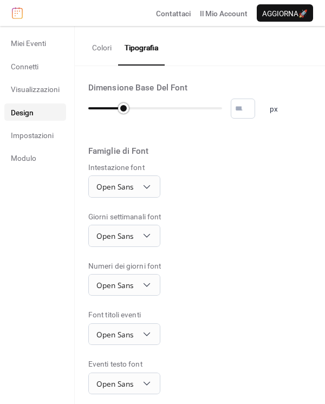
drag, startPoint x: 89, startPoint y: 108, endPoint x: 128, endPoint y: 108, distance: 38.5
click at [128, 108] on div at bounding box center [123, 108] width 11 height 11
type input "**"
drag, startPoint x: 121, startPoint y: 107, endPoint x: 134, endPoint y: 105, distance: 13.3
click at [134, 105] on div at bounding box center [139, 108] width 11 height 11
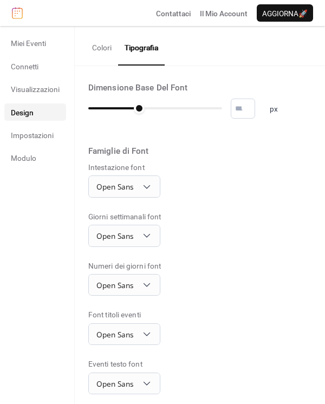
click at [103, 53] on button "Colori" at bounding box center [102, 45] width 33 height 38
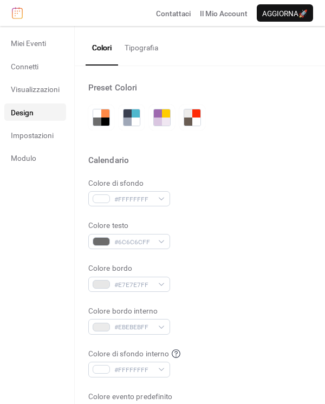
click at [131, 47] on button "Tipografia" at bounding box center [141, 45] width 47 height 38
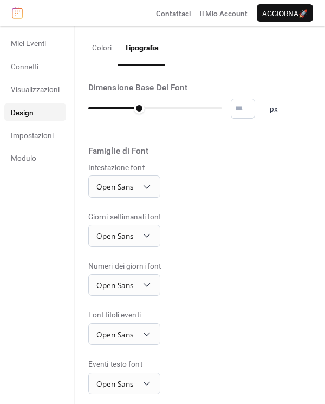
click at [95, 47] on button "Colori" at bounding box center [102, 45] width 33 height 38
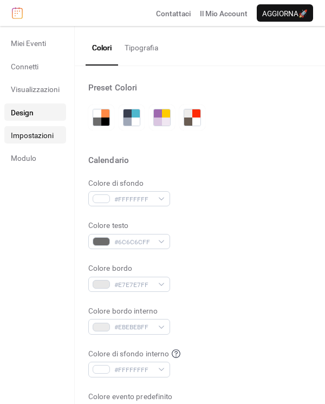
click at [47, 136] on span "Impostazioni" at bounding box center [32, 135] width 43 height 11
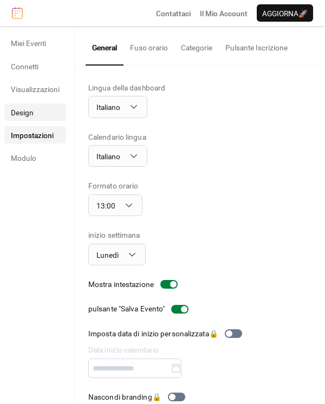
click at [44, 119] on link "Design" at bounding box center [35, 111] width 62 height 17
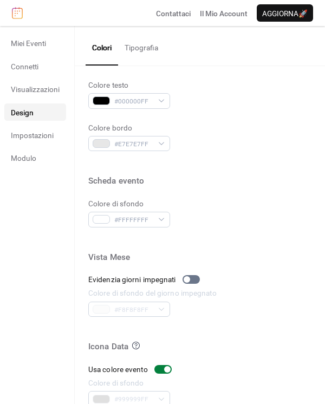
scroll to position [490, 0]
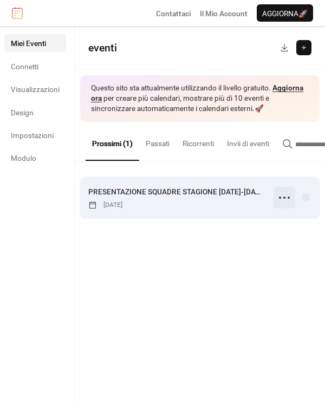
click at [284, 206] on icon at bounding box center [284, 197] width 17 height 17
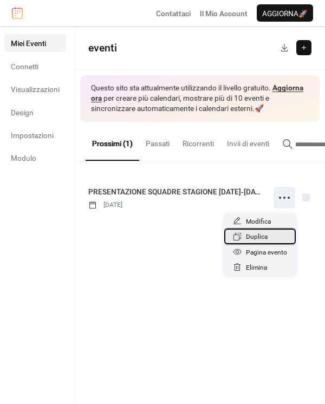
click at [266, 239] on span "Duplica" at bounding box center [257, 236] width 22 height 11
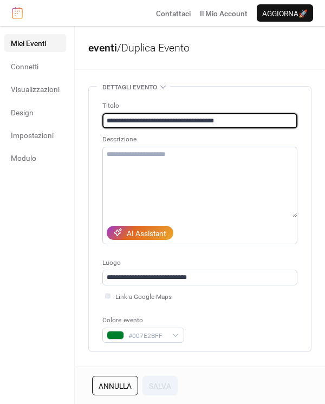
drag, startPoint x: 108, startPoint y: 119, endPoint x: 219, endPoint y: 120, distance: 110.5
click at [219, 120] on input "**********" at bounding box center [199, 120] width 195 height 15
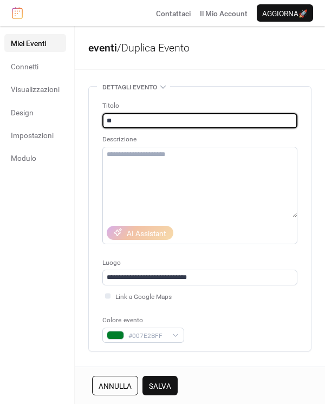
type input "*"
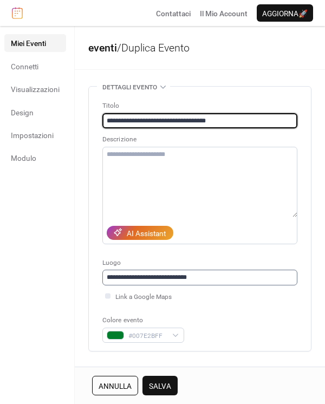
type input "**********"
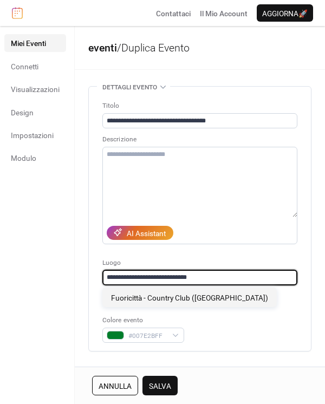
drag, startPoint x: 203, startPoint y: 274, endPoint x: 39, endPoint y: 254, distance: 165.4
click at [39, 254] on div "**********" at bounding box center [162, 215] width 325 height 378
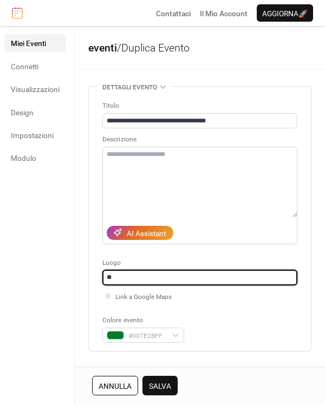
type input "*"
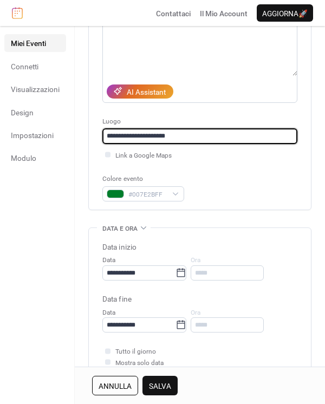
scroll to position [180, 0]
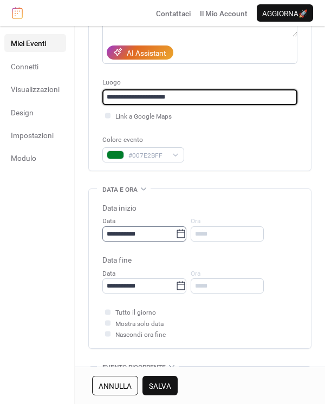
type input "**********"
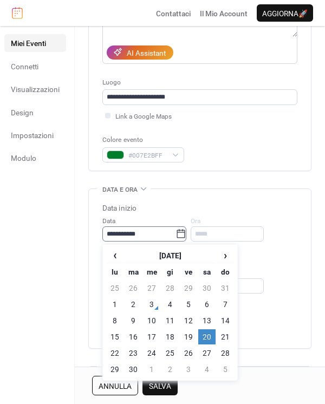
click at [186, 238] on icon at bounding box center [181, 234] width 11 height 11
click at [176, 238] on input "**********" at bounding box center [138, 233] width 73 height 15
click at [206, 320] on td "13" at bounding box center [206, 320] width 17 height 15
type input "**********"
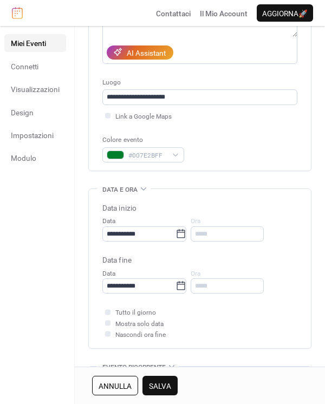
click at [234, 233] on div "*****" at bounding box center [227, 233] width 73 height 15
click at [131, 319] on span "Mostra solo data" at bounding box center [139, 324] width 48 height 11
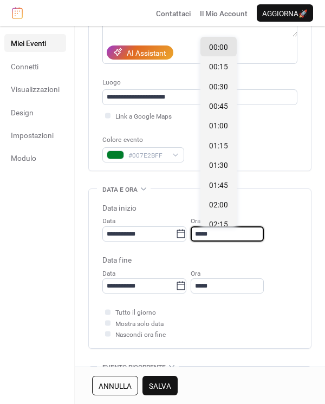
drag, startPoint x: 238, startPoint y: 228, endPoint x: 197, endPoint y: 231, distance: 41.3
click at [197, 231] on div "**********" at bounding box center [199, 228] width 195 height 27
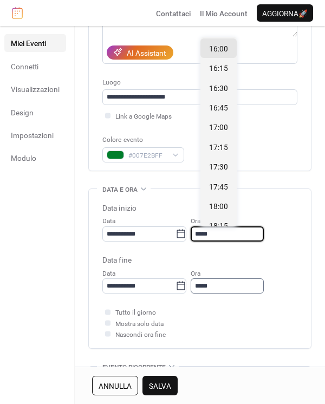
type input "*****"
click at [249, 278] on input "*****" at bounding box center [227, 285] width 73 height 15
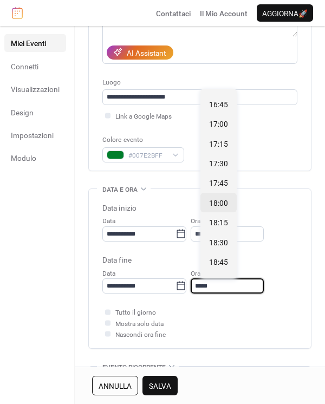
scroll to position [60, 0]
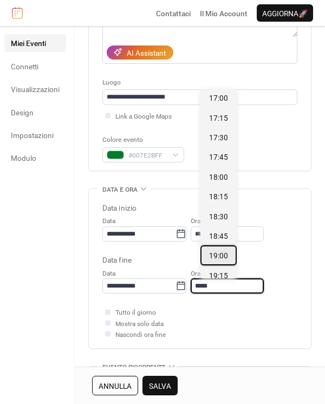
click at [217, 260] on span "19:00" at bounding box center [218, 255] width 19 height 11
type input "*****"
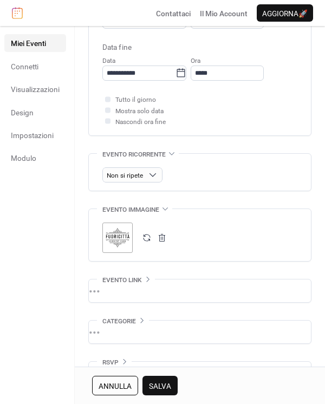
scroll to position [421, 0]
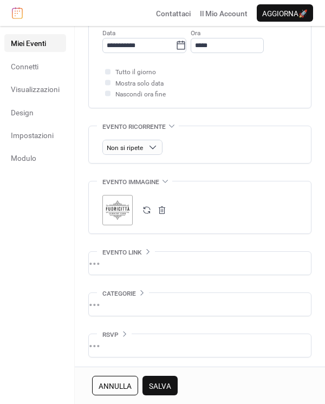
click at [124, 216] on div ";" at bounding box center [117, 210] width 30 height 30
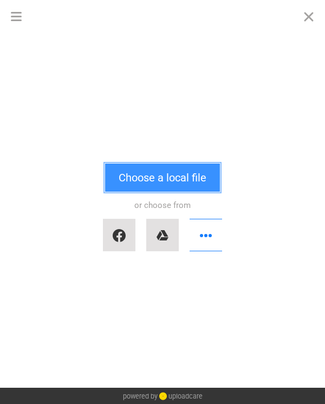
click at [139, 182] on button "Choose a local file" at bounding box center [162, 178] width 115 height 28
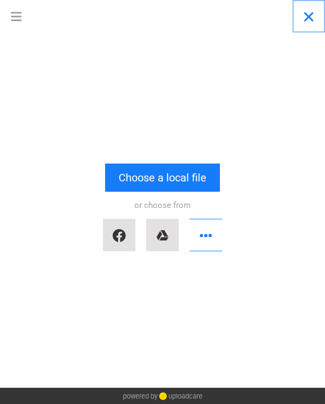
click at [307, 21] on button "Close" at bounding box center [309, 16] width 33 height 33
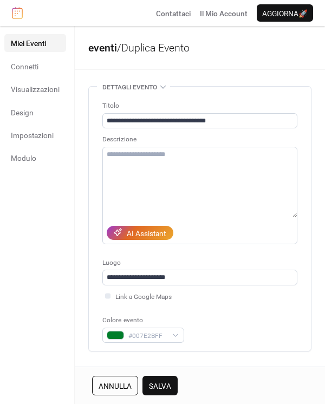
click at [156, 379] on button "Salva" at bounding box center [159, 386] width 35 height 20
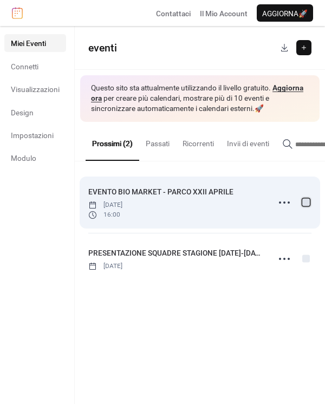
click at [309, 208] on div at bounding box center [306, 202] width 11 height 11
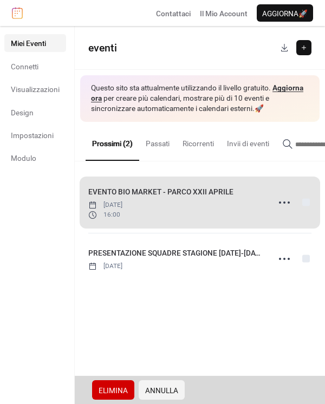
click at [309, 208] on div "EVENTO BIO MARKET - PARCO XXII APRILE [DATE] 16:00" at bounding box center [199, 202] width 223 height 61
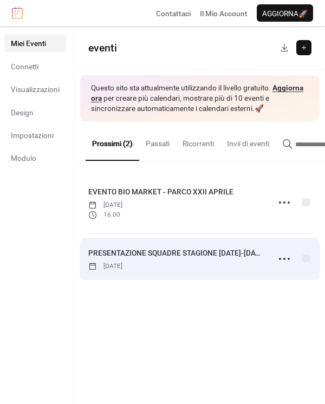
click at [259, 271] on div "PRESENTAZIONE SQUADRE STAGIONE [DATE]-[DATE] [DATE]" at bounding box center [175, 259] width 174 height 24
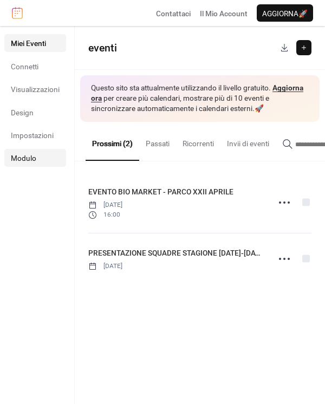
click at [29, 151] on link "Modulo" at bounding box center [35, 157] width 62 height 17
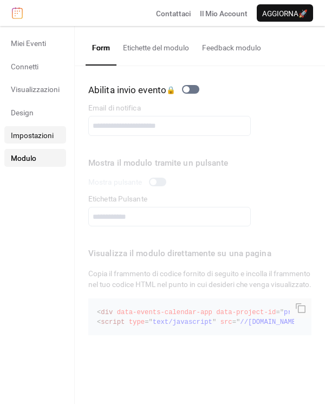
click at [34, 131] on span "Impostazioni" at bounding box center [32, 135] width 43 height 11
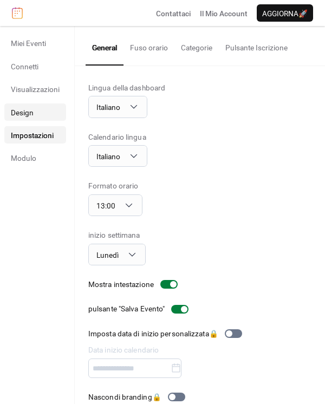
click at [40, 107] on link "Design" at bounding box center [35, 111] width 62 height 17
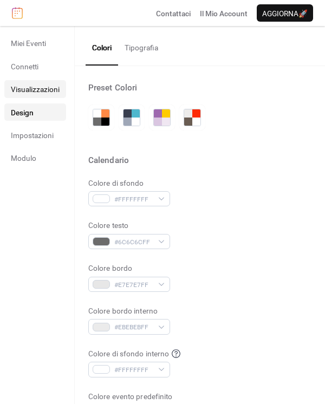
click at [40, 86] on span "Visualizzazioni" at bounding box center [35, 89] width 49 height 11
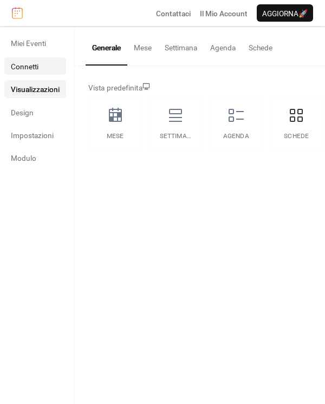
click at [37, 60] on link "Connetti" at bounding box center [35, 65] width 62 height 17
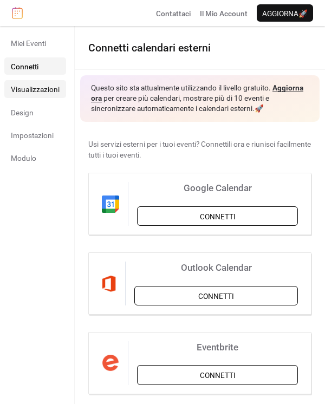
click at [35, 88] on span "Visualizzazioni" at bounding box center [35, 89] width 49 height 11
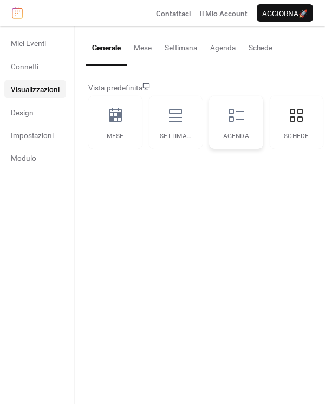
click at [234, 119] on icon at bounding box center [236, 115] width 15 height 13
click at [297, 110] on icon at bounding box center [296, 115] width 13 height 13
click at [226, 112] on div "Agenda" at bounding box center [236, 122] width 54 height 53
click at [297, 129] on div "Schede" at bounding box center [297, 122] width 54 height 53
click at [250, 46] on button "Schede" at bounding box center [260, 45] width 37 height 38
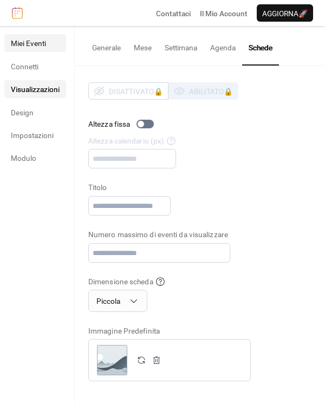
click at [22, 46] on span "Miei Eventi" at bounding box center [28, 43] width 35 height 11
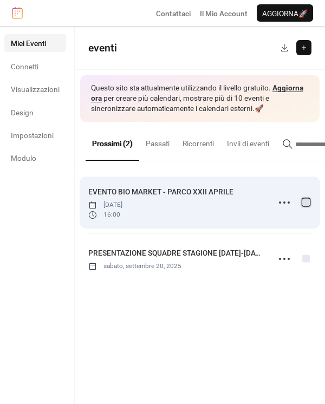
click at [302, 204] on div at bounding box center [306, 202] width 8 height 8
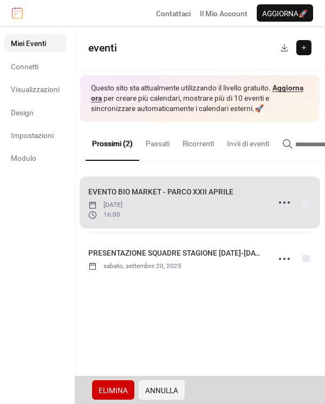
click at [312, 264] on div "EVENTO BIO MARKET - PARCO XXII APRILE [DATE] 16:00 PRESENTAZIONE SQUADRE STAGIO…" at bounding box center [200, 228] width 250 height 134
click at [304, 205] on div "EVENTO BIO MARKET - PARCO XXII APRILE [DATE] 16:00" at bounding box center [199, 202] width 223 height 61
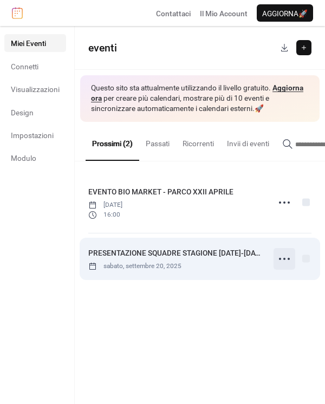
click at [282, 264] on icon at bounding box center [284, 258] width 17 height 17
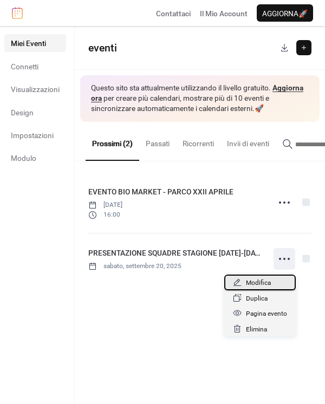
click at [275, 281] on div "Modifica" at bounding box center [260, 282] width 72 height 15
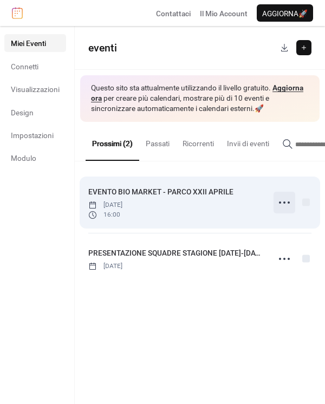
click at [286, 205] on icon at bounding box center [284, 202] width 17 height 17
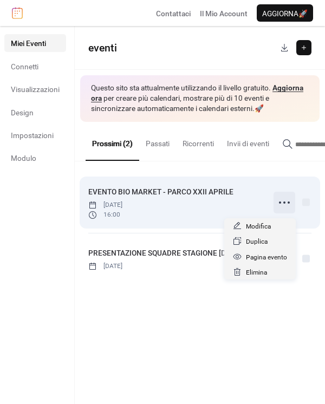
click at [286, 205] on icon at bounding box center [284, 202] width 17 height 17
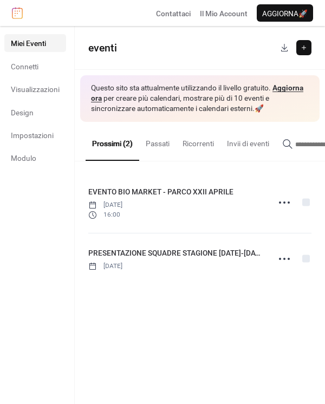
click at [307, 47] on button at bounding box center [303, 47] width 15 height 15
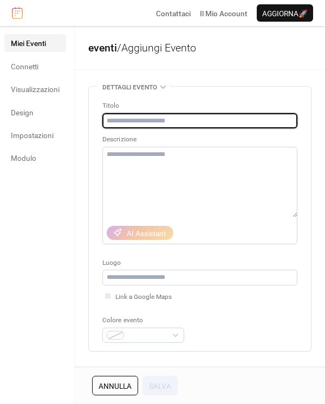
click at [109, 51] on link "eventi" at bounding box center [102, 48] width 29 height 12
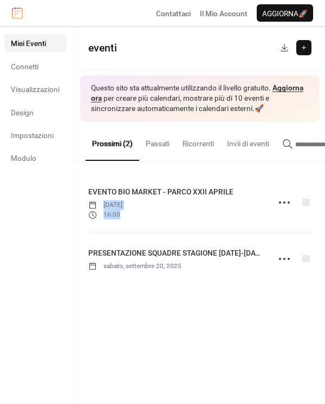
drag, startPoint x: 257, startPoint y: 222, endPoint x: 360, endPoint y: 174, distance: 113.2
click at [325, 174] on html "Contattaci Il Mio Account Aggiorna 🚀 Miei Eventi Connetti Visualizzazioni Desig…" at bounding box center [162, 202] width 325 height 404
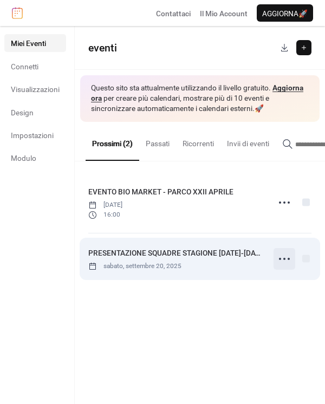
click at [292, 264] on icon at bounding box center [284, 258] width 17 height 17
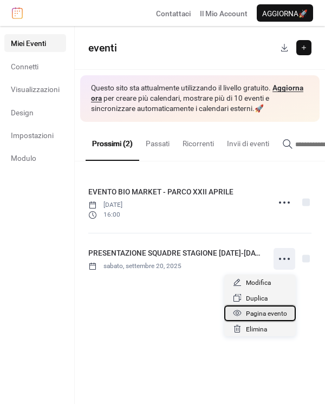
click at [277, 317] on span "Pagina evento" at bounding box center [266, 313] width 41 height 11
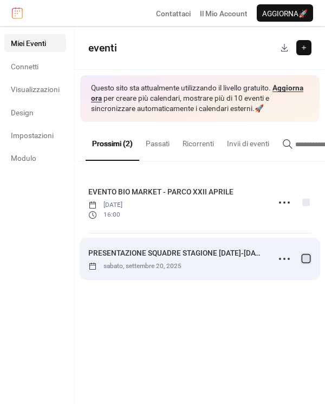
click at [307, 262] on div at bounding box center [306, 259] width 8 height 8
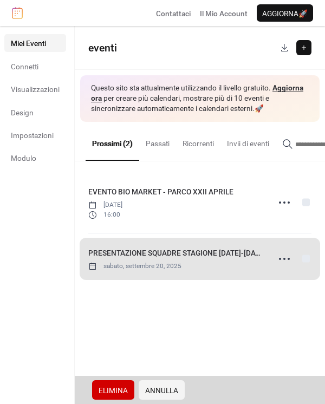
click at [307, 262] on div "PRESENTAZIONE SQUADRE STAGIONE 2025-2026 sabato, settembre 20, 2025" at bounding box center [199, 258] width 223 height 51
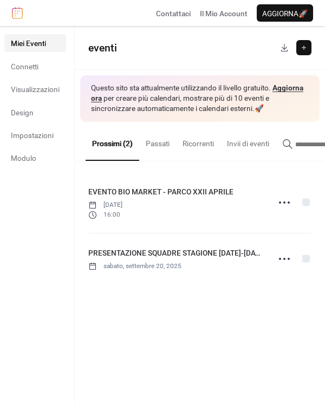
scroll to position [0, 52]
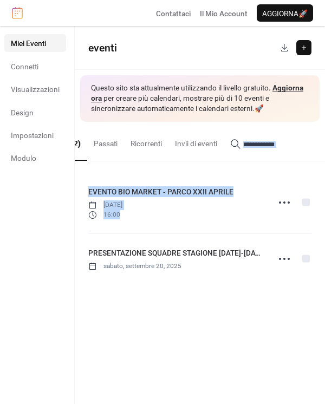
drag, startPoint x: 269, startPoint y: 163, endPoint x: 327, endPoint y: 164, distance: 58.0
click at [325, 164] on html "Contattaci Il Mio Account Aggiorna 🚀 Miei Eventi Connetti Visualizzazioni Desig…" at bounding box center [162, 202] width 325 height 404
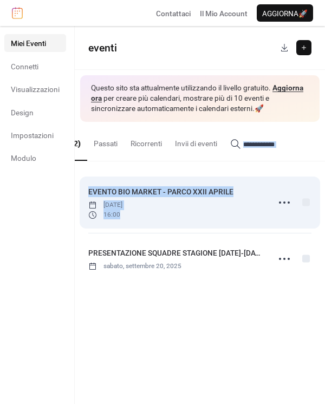
click at [288, 183] on div "EVENTO BIO MARKET - PARCO XXII APRILE sabato, settembre 13, 2025 16:00" at bounding box center [199, 202] width 223 height 61
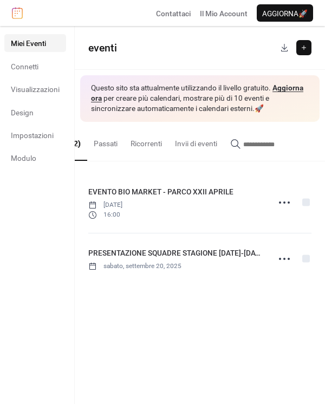
drag, startPoint x: 270, startPoint y: 197, endPoint x: 380, endPoint y: 167, distance: 113.4
click at [325, 167] on html "Contattaci Il Mio Account Aggiorna 🚀 Miei Eventi Connetti Visualizzazioni Desig…" at bounding box center [162, 202] width 325 height 404
click at [24, 150] on link "Modulo" at bounding box center [35, 157] width 62 height 17
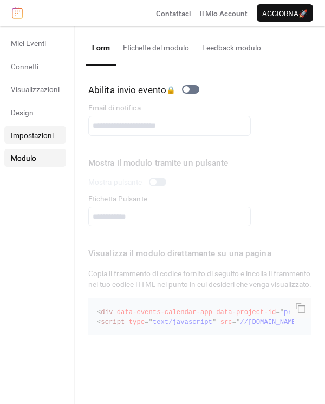
click at [25, 139] on span "Impostazioni" at bounding box center [32, 135] width 43 height 11
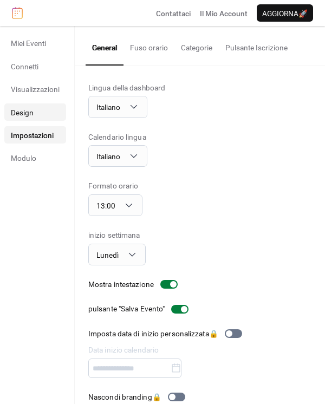
click at [35, 111] on link "Design" at bounding box center [35, 111] width 62 height 17
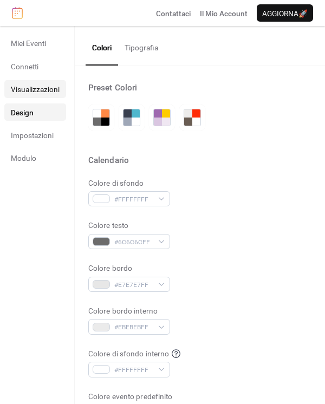
click at [30, 88] on span "Visualizzazioni" at bounding box center [35, 89] width 49 height 11
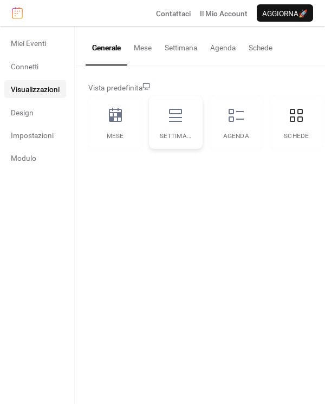
click at [166, 124] on div "Settimana" at bounding box center [176, 122] width 54 height 53
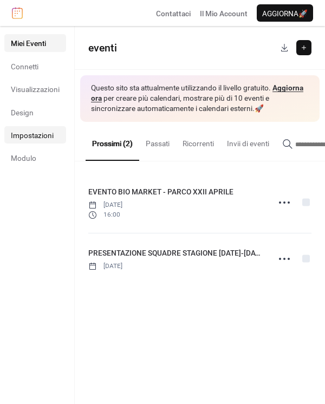
click at [55, 138] on link "Impostazioni" at bounding box center [35, 134] width 62 height 17
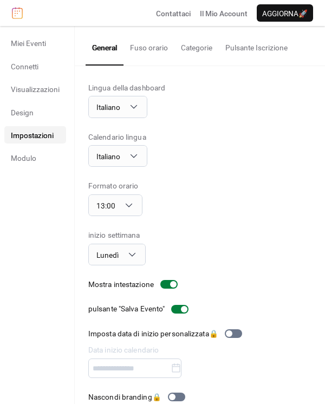
click at [256, 50] on button "Pulsante Iscrizione" at bounding box center [256, 45] width 75 height 38
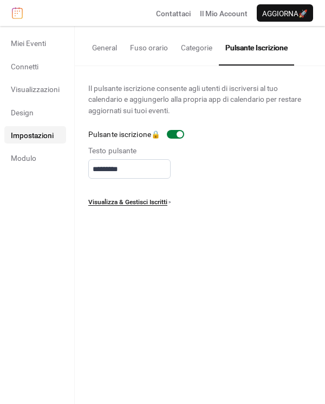
click at [184, 40] on button "Categorie" at bounding box center [196, 45] width 44 height 38
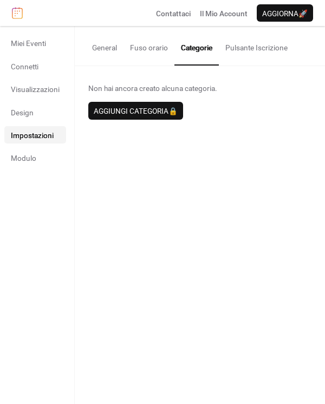
click at [152, 48] on button "Fuso orario" at bounding box center [149, 45] width 51 height 38
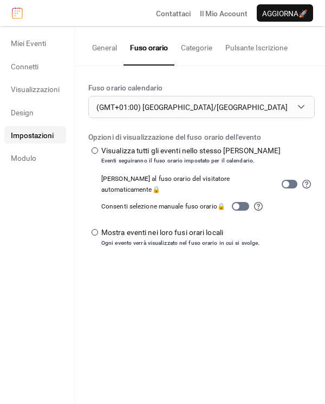
click at [100, 43] on button "General" at bounding box center [105, 45] width 38 height 38
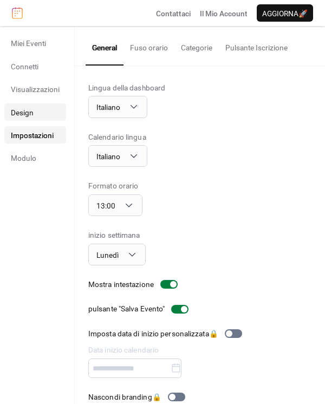
click at [29, 119] on link "Design" at bounding box center [35, 111] width 62 height 17
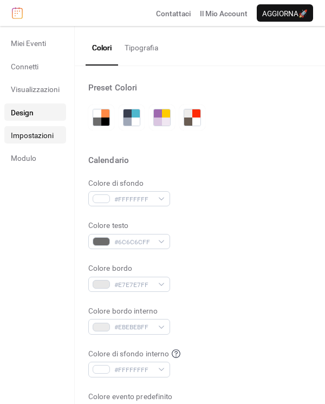
click at [31, 135] on span "Impostazioni" at bounding box center [32, 135] width 43 height 11
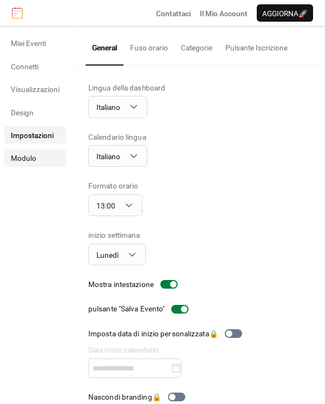
click at [28, 158] on span "Modulo" at bounding box center [23, 158] width 25 height 11
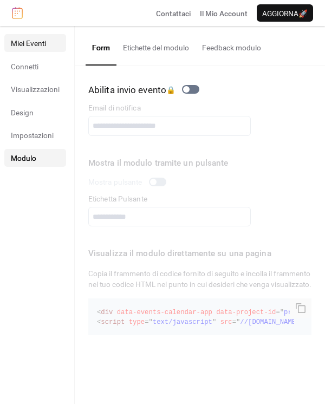
click at [34, 42] on span "Miei Eventi" at bounding box center [28, 43] width 35 height 11
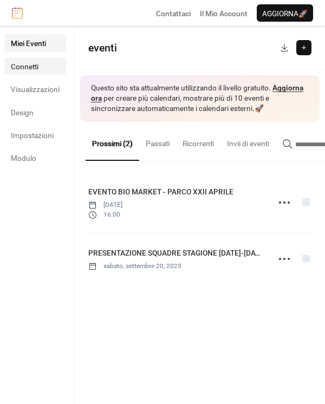
click at [29, 65] on span "Connetti" at bounding box center [25, 66] width 28 height 11
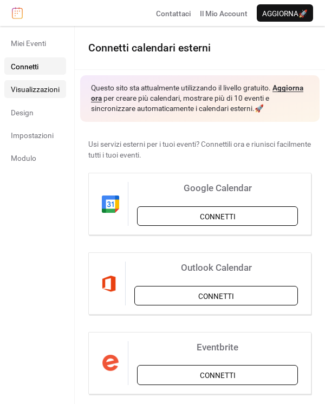
click at [39, 88] on span "Visualizzazioni" at bounding box center [35, 89] width 49 height 11
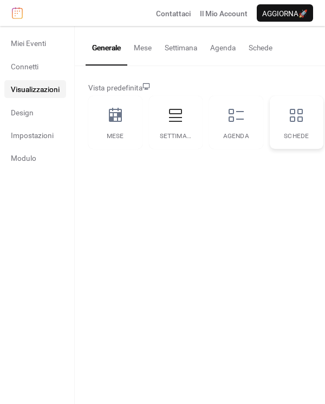
click at [303, 128] on div "Schede" at bounding box center [297, 122] width 54 height 53
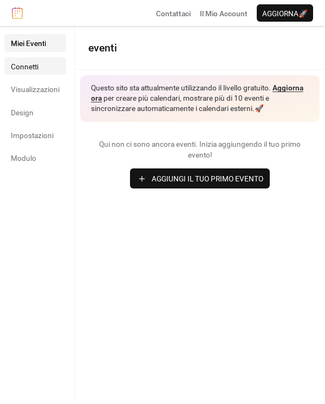
click at [14, 69] on span "Connetti" at bounding box center [25, 66] width 28 height 11
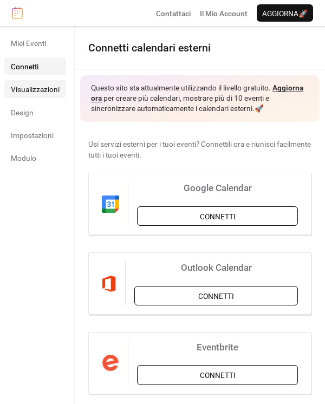
click at [28, 86] on span "Visualizzazioni" at bounding box center [35, 89] width 49 height 11
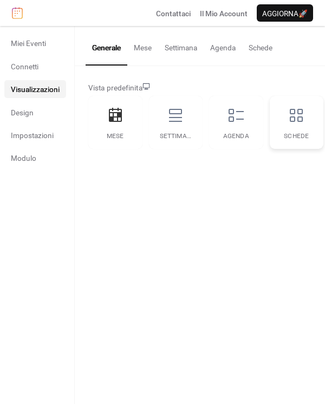
click at [304, 117] on icon at bounding box center [296, 115] width 17 height 17
click at [17, 36] on link "Miei Eventi" at bounding box center [35, 42] width 62 height 17
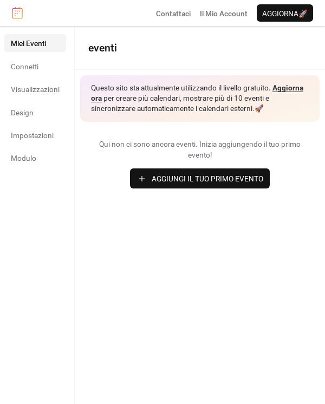
click at [233, 183] on span "Aggiungi Il Tuo Primo Evento" at bounding box center [208, 178] width 112 height 11
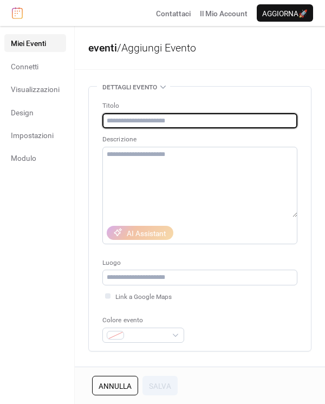
click at [219, 114] on input "text" at bounding box center [199, 120] width 195 height 15
click at [144, 115] on input "text" at bounding box center [199, 120] width 195 height 15
type input "**********"
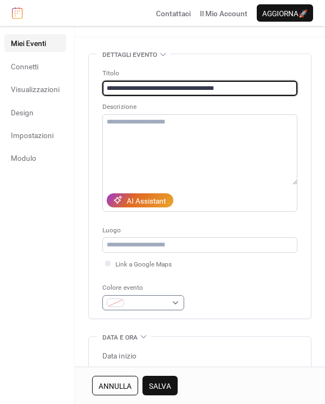
scroll to position [120, 0]
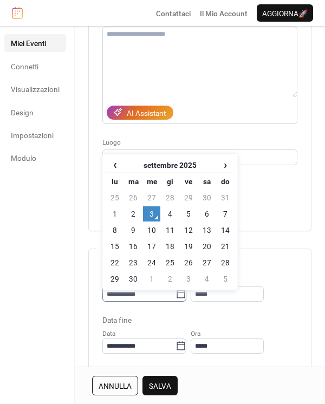
click at [186, 296] on icon at bounding box center [181, 294] width 11 height 11
click at [176, 296] on input "**********" at bounding box center [138, 294] width 73 height 15
click at [202, 241] on td "20" at bounding box center [206, 246] width 17 height 15
type input "**********"
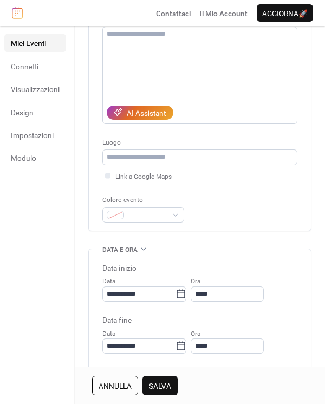
scroll to position [241, 0]
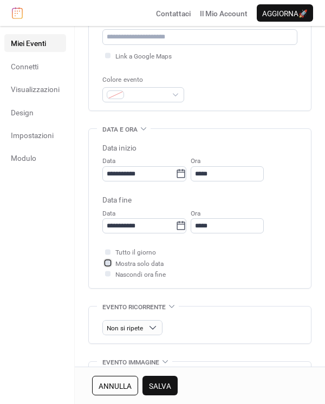
click at [107, 265] on div at bounding box center [107, 262] width 5 height 5
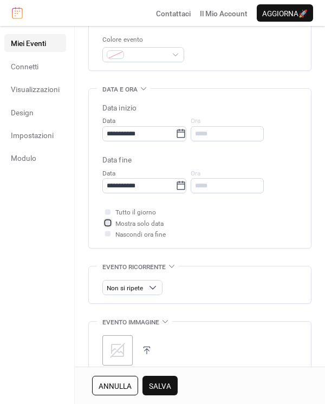
scroll to position [301, 0]
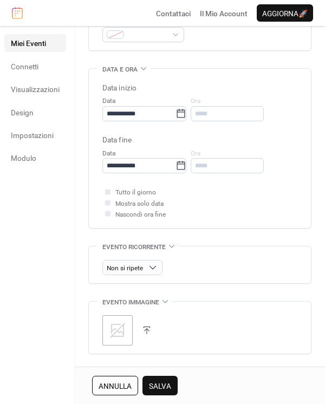
click at [125, 329] on icon at bounding box center [117, 330] width 17 height 17
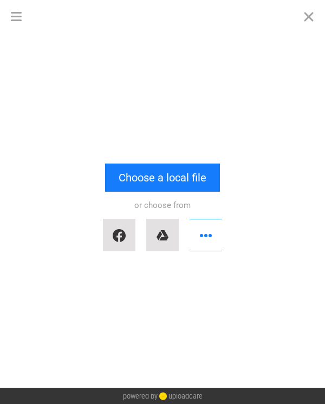
scroll to position [0, 0]
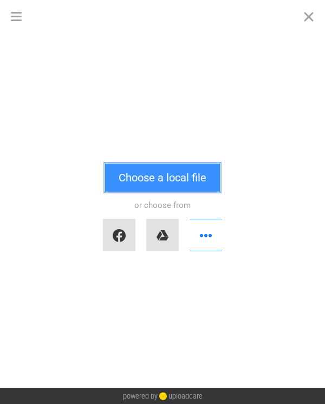
click at [176, 172] on button "Choose a local file" at bounding box center [162, 178] width 115 height 28
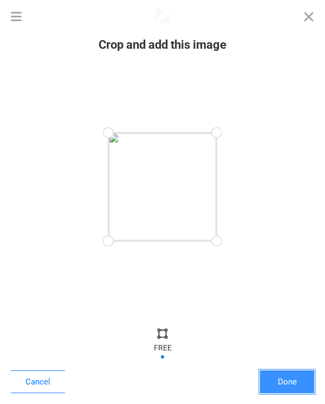
click at [278, 374] on button "Done" at bounding box center [287, 382] width 54 height 23
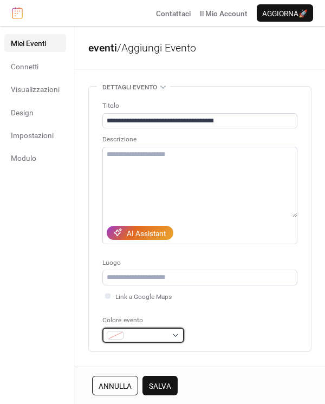
click at [148, 336] on span at bounding box center [147, 335] width 38 height 11
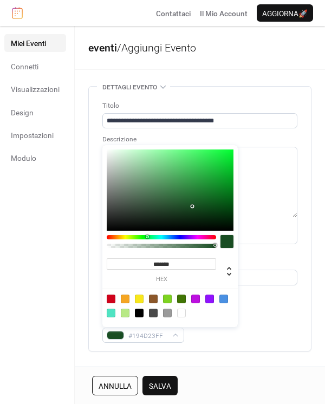
drag, startPoint x: 183, startPoint y: 236, endPoint x: 147, endPoint y: 243, distance: 37.0
click at [147, 243] on div at bounding box center [161, 242] width 109 height 15
drag, startPoint x: 179, startPoint y: 146, endPoint x: 225, endPoint y: 170, distance: 52.1
click at [225, 170] on div "******* hex" at bounding box center [169, 236] width 135 height 182
type input "*******"
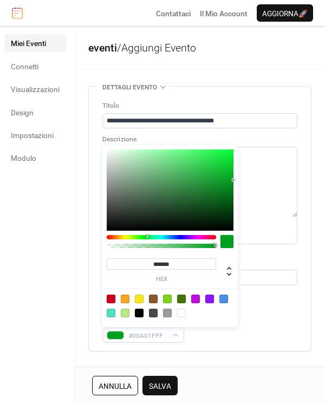
drag, startPoint x: 223, startPoint y: 155, endPoint x: 235, endPoint y: 180, distance: 27.9
click at [234, 180] on div at bounding box center [170, 190] width 127 height 81
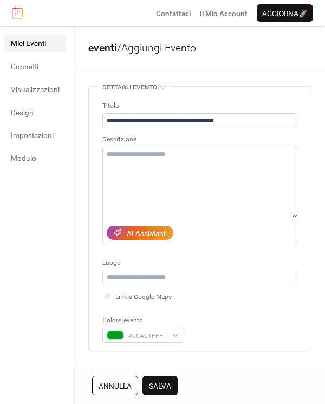
click at [161, 390] on span "Salva" at bounding box center [160, 386] width 22 height 11
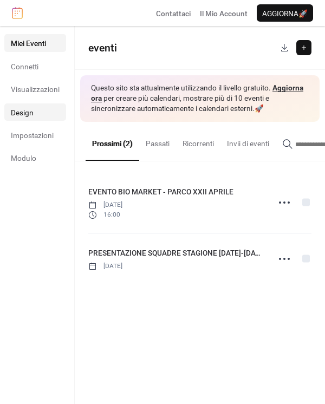
click at [35, 111] on link "Design" at bounding box center [35, 111] width 62 height 17
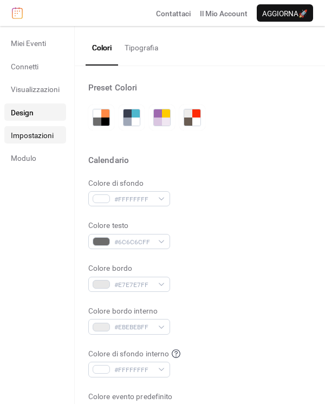
click at [41, 133] on span "Impostazioni" at bounding box center [32, 135] width 43 height 11
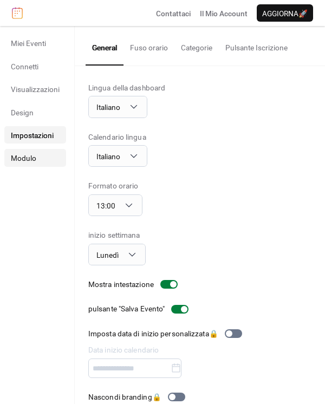
click at [38, 159] on link "Modulo" at bounding box center [35, 157] width 62 height 17
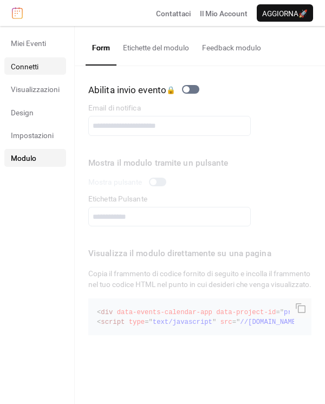
click at [18, 69] on span "Connetti" at bounding box center [25, 66] width 28 height 11
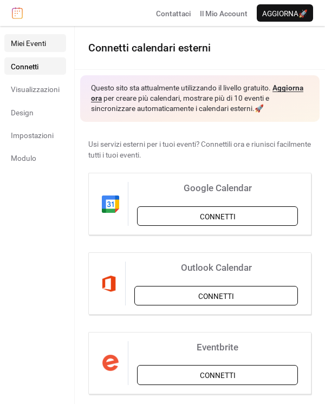
click at [28, 34] on link "Miei Eventi" at bounding box center [35, 42] width 62 height 17
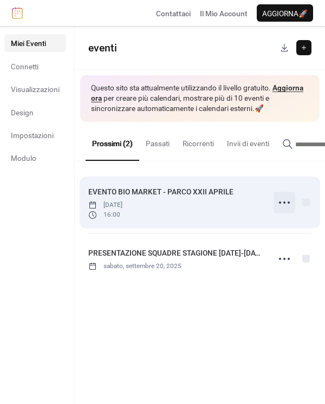
click at [281, 210] on icon at bounding box center [284, 202] width 17 height 17
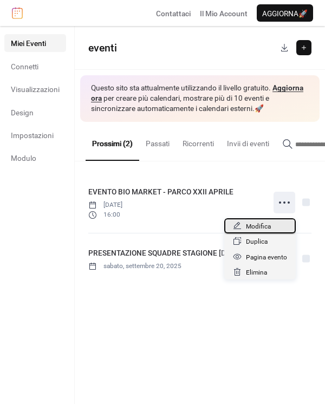
click at [273, 222] on div "Modifica" at bounding box center [260, 225] width 72 height 15
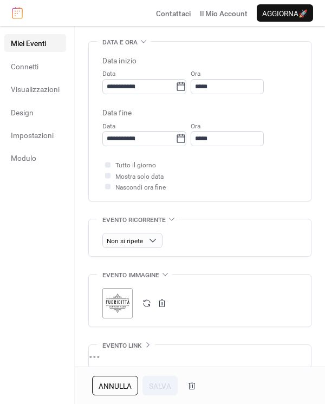
scroll to position [361, 0]
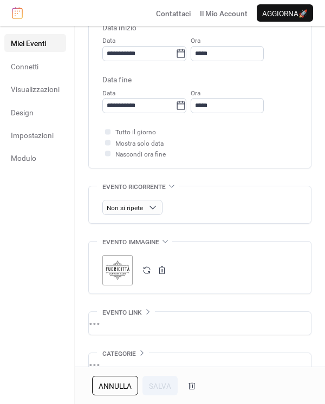
click at [119, 270] on div ";" at bounding box center [117, 270] width 30 height 30
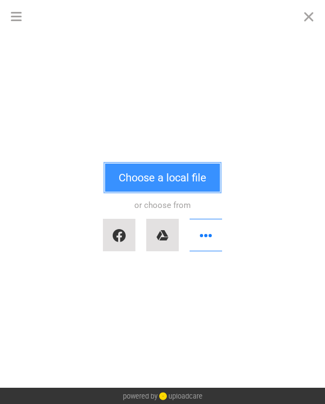
click at [157, 178] on button "Choose a local file" at bounding box center [162, 178] width 115 height 28
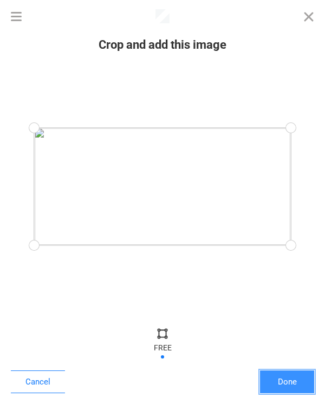
click at [284, 383] on button "Done" at bounding box center [287, 382] width 54 height 23
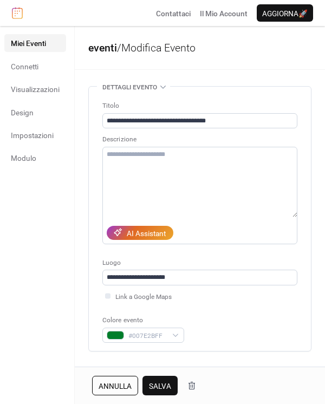
click at [158, 384] on span "Salva" at bounding box center [160, 386] width 22 height 11
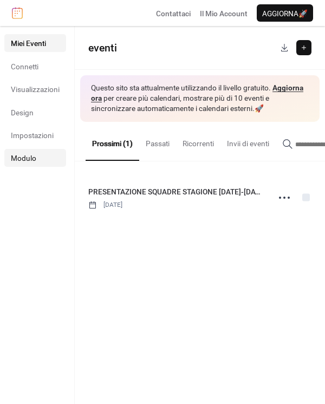
click at [48, 153] on link "Modulo" at bounding box center [35, 157] width 62 height 17
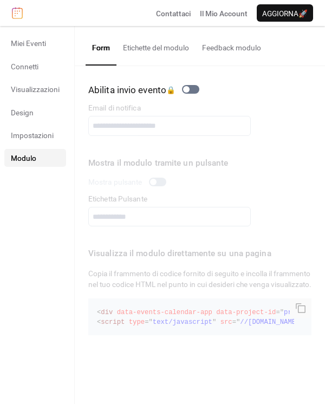
click at [44, 125] on ul "Miei Eventi Connetti Visualizzazioni Design Impostazioni Modulo" at bounding box center [35, 100] width 62 height 132
click at [44, 134] on span "Impostazioni" at bounding box center [32, 135] width 43 height 11
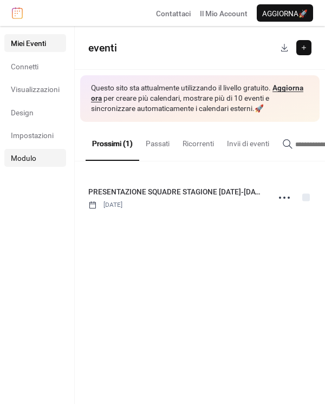
click at [17, 155] on span "Modulo" at bounding box center [23, 158] width 25 height 11
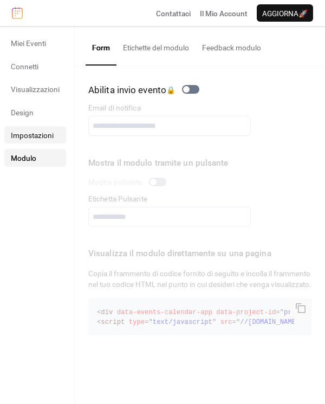
click at [43, 131] on span "Impostazioni" at bounding box center [32, 135] width 43 height 11
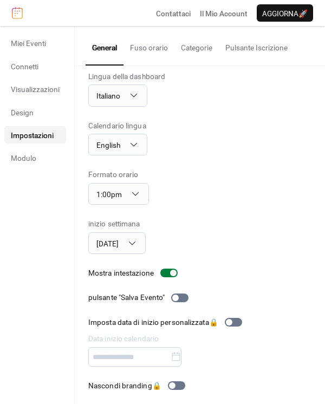
scroll to position [14, 0]
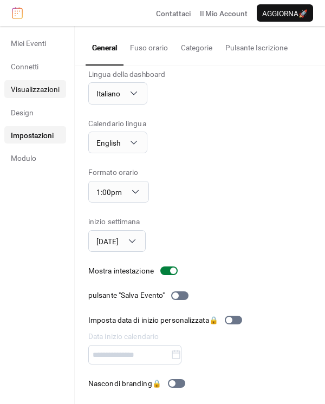
click at [40, 97] on link "Visualizzazioni" at bounding box center [35, 88] width 62 height 17
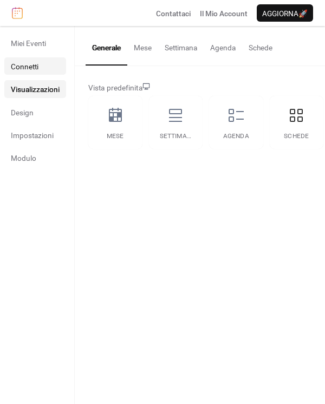
click at [37, 69] on span "Connetti" at bounding box center [25, 66] width 28 height 11
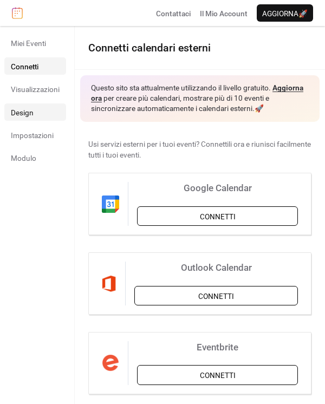
click at [23, 115] on span "Design" at bounding box center [22, 112] width 23 height 11
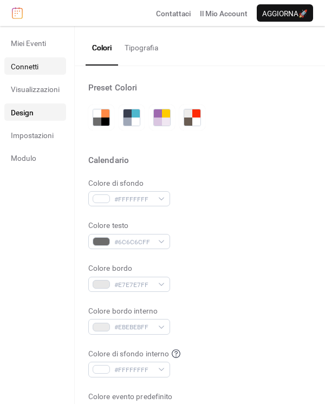
click at [41, 68] on link "Connetti" at bounding box center [35, 65] width 62 height 17
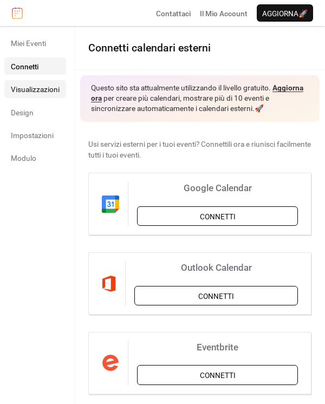
click at [38, 96] on link "Visualizzazioni" at bounding box center [35, 88] width 62 height 17
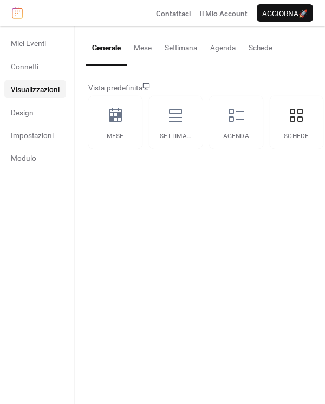
click at [38, 122] on ul "Miei Eventi Connetti Visualizzazioni Design Impostazioni Modulo" at bounding box center [35, 100] width 62 height 132
click at [36, 112] on link "Design" at bounding box center [35, 111] width 62 height 17
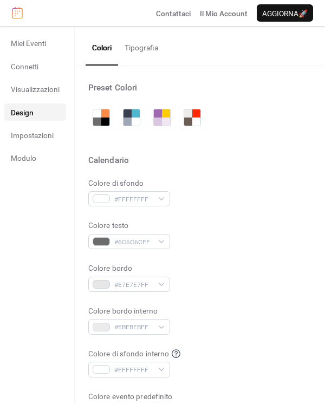
click at [137, 43] on button "Tipografia" at bounding box center [141, 45] width 47 height 38
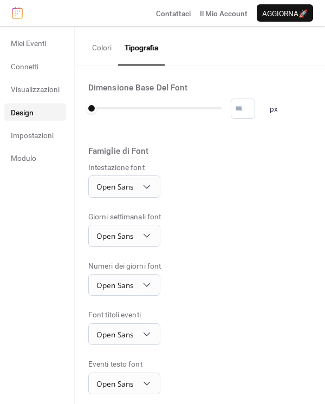
click at [100, 46] on button "Colori" at bounding box center [102, 45] width 33 height 38
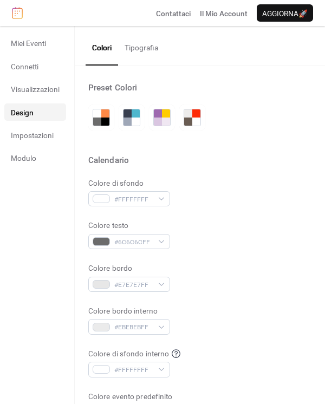
click at [128, 44] on button "Tipografia" at bounding box center [141, 45] width 47 height 38
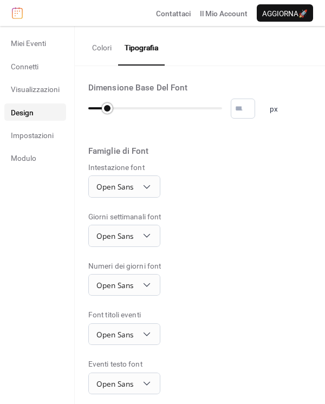
type input "**"
drag, startPoint x: 88, startPoint y: 111, endPoint x: 119, endPoint y: 117, distance: 31.5
click at [119, 117] on div "** px" at bounding box center [183, 109] width 190 height 20
click at [55, 98] on ul "Miei Eventi Connetti Visualizzazioni Design Impostazioni Modulo" at bounding box center [35, 100] width 62 height 132
click at [57, 95] on link "Visualizzazioni" at bounding box center [35, 88] width 62 height 17
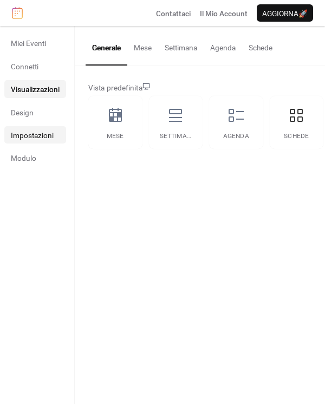
click at [42, 129] on link "Impostazioni" at bounding box center [35, 134] width 62 height 17
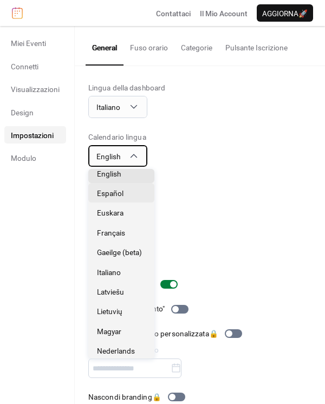
scroll to position [120, 0]
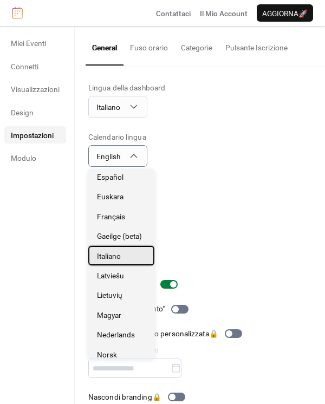
click at [117, 256] on span "Italiano" at bounding box center [109, 256] width 24 height 11
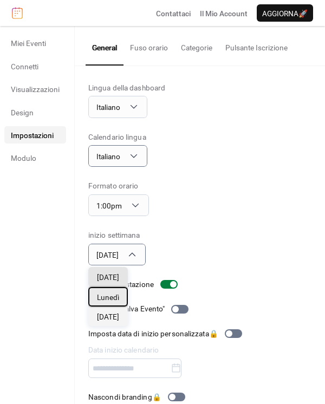
click at [124, 288] on div "Lunedì" at bounding box center [108, 297] width 40 height 20
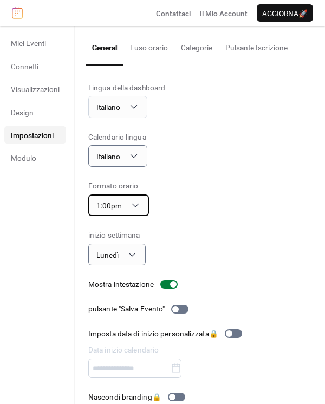
click at [133, 211] on div "1:00pm" at bounding box center [118, 206] width 61 height 22
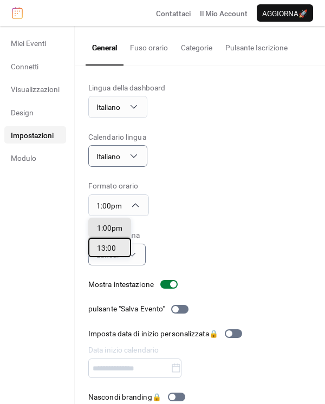
click at [115, 248] on span "13:00" at bounding box center [106, 248] width 19 height 11
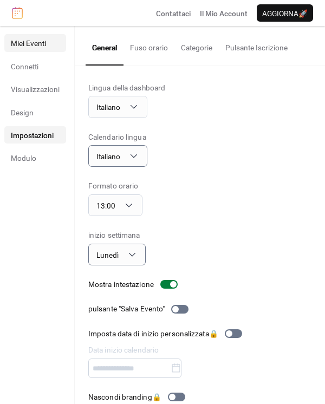
click at [44, 47] on span "Miei Eventi" at bounding box center [28, 43] width 35 height 11
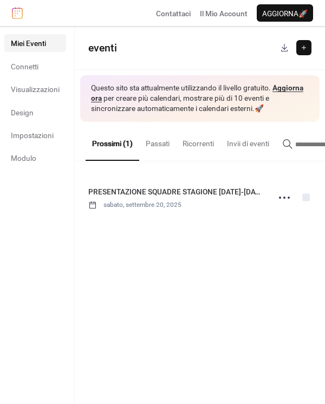
click at [46, 77] on ul "Miei Eventi Connetti Visualizzazioni Design Impostazioni Modulo" at bounding box center [35, 100] width 62 height 132
click at [43, 63] on link "Connetti" at bounding box center [35, 65] width 62 height 17
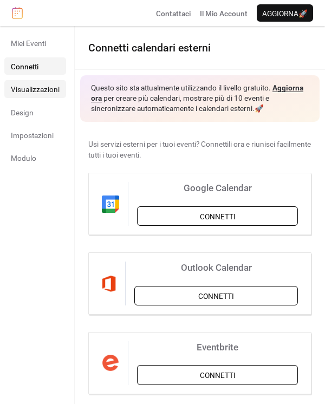
click at [38, 86] on span "Visualizzazioni" at bounding box center [35, 89] width 49 height 11
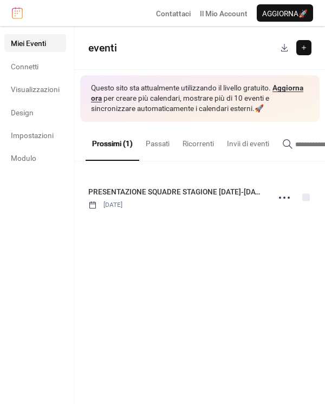
click at [36, 146] on ul "Miei Eventi Connetti Visualizzazioni Design Impostazioni Modulo" at bounding box center [35, 100] width 62 height 132
click at [35, 153] on span "Modulo" at bounding box center [23, 158] width 25 height 11
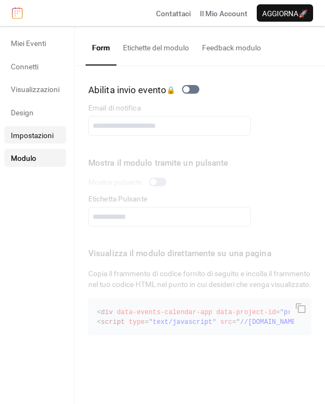
click at [33, 136] on span "Impostazioni" at bounding box center [32, 135] width 43 height 11
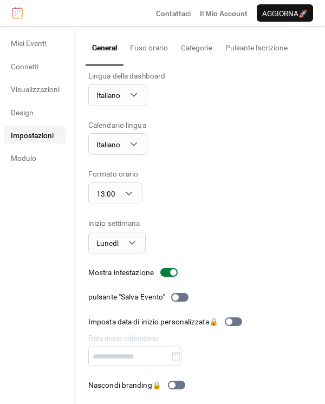
scroll to position [14, 0]
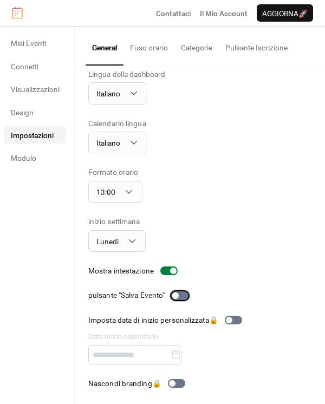
click at [182, 292] on div at bounding box center [179, 295] width 17 height 9
click at [14, 109] on span "Design" at bounding box center [22, 112] width 23 height 11
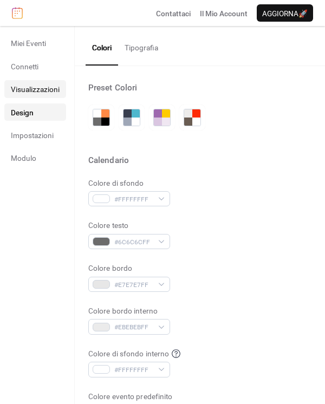
click at [44, 86] on span "Visualizzazioni" at bounding box center [35, 89] width 49 height 11
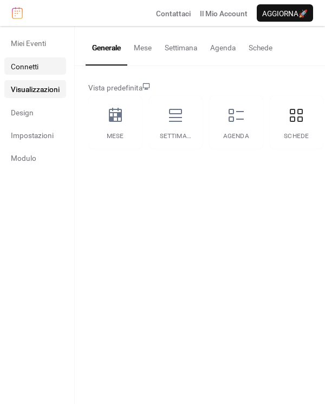
click at [56, 64] on link "Connetti" at bounding box center [35, 65] width 62 height 17
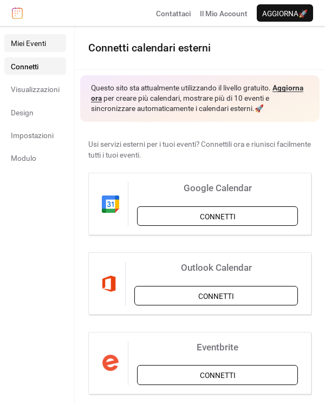
click at [37, 36] on link "Miei Eventi" at bounding box center [35, 42] width 62 height 17
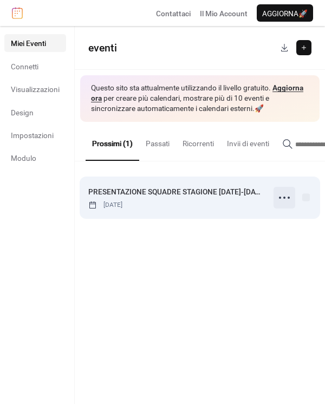
click at [282, 201] on icon at bounding box center [284, 197] width 17 height 17
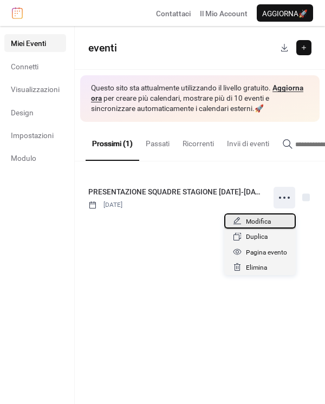
click at [273, 218] on div "Modifica" at bounding box center [260, 220] width 72 height 15
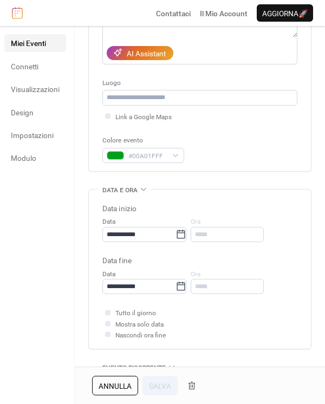
scroll to position [180, 0]
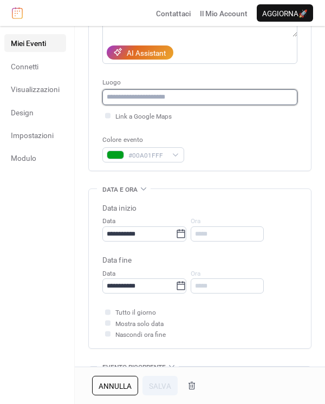
drag, startPoint x: 196, startPoint y: 101, endPoint x: 184, endPoint y: 94, distance: 13.4
click at [196, 101] on input "text" at bounding box center [199, 96] width 195 height 15
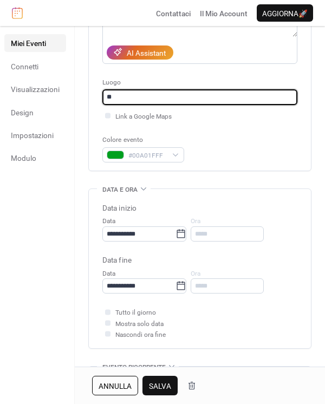
type input "*"
type input "**********"
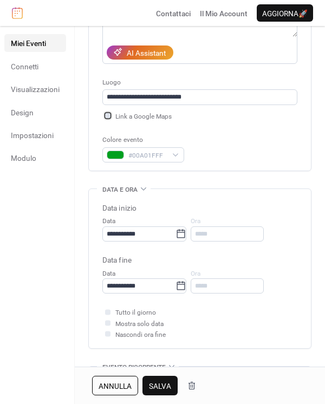
click at [144, 111] on span "Link a Google Maps" at bounding box center [143, 116] width 56 height 11
click at [163, 389] on span "Salva" at bounding box center [160, 386] width 22 height 11
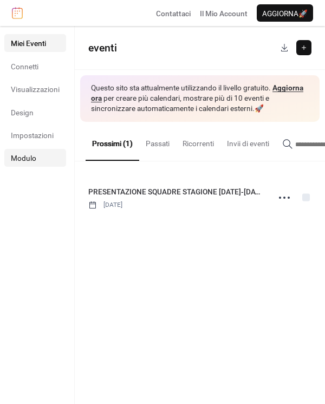
click at [24, 156] on span "Modulo" at bounding box center [23, 158] width 25 height 11
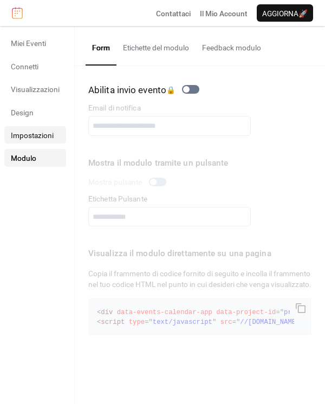
click at [31, 141] on link "Impostazioni" at bounding box center [35, 134] width 62 height 17
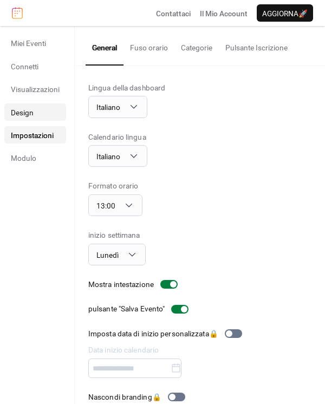
click at [40, 110] on link "Design" at bounding box center [35, 111] width 62 height 17
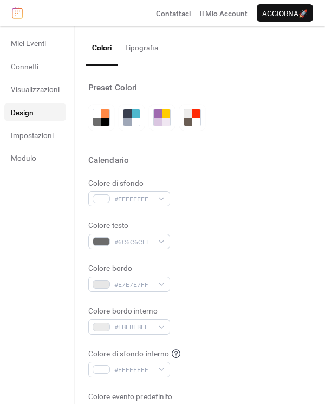
click at [167, 49] on div "Colori Tipografia" at bounding box center [200, 46] width 250 height 40
click at [158, 48] on button "Tipografia" at bounding box center [141, 45] width 47 height 38
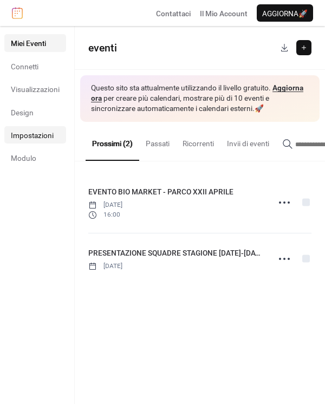
click at [54, 134] on link "Impostazioni" at bounding box center [35, 134] width 62 height 17
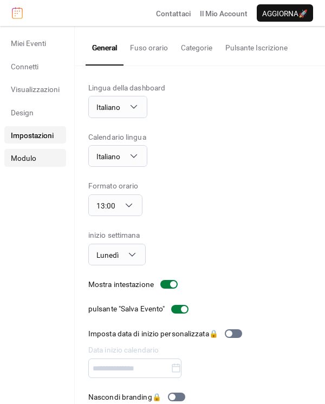
click at [16, 164] on link "Modulo" at bounding box center [35, 157] width 62 height 17
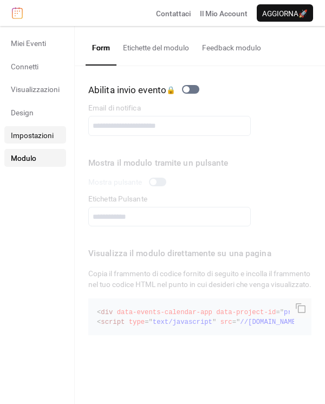
click at [39, 137] on span "Impostazioni" at bounding box center [32, 135] width 43 height 11
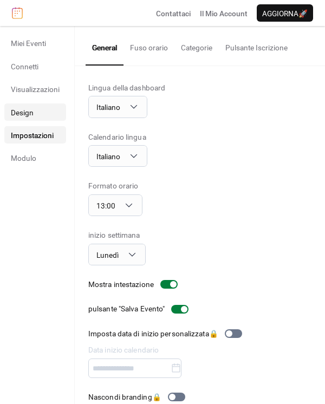
click at [50, 113] on link "Design" at bounding box center [35, 111] width 62 height 17
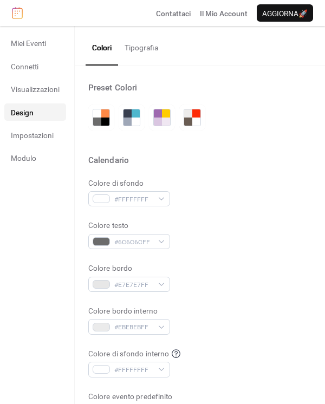
click at [134, 49] on button "Tipografia" at bounding box center [141, 45] width 47 height 38
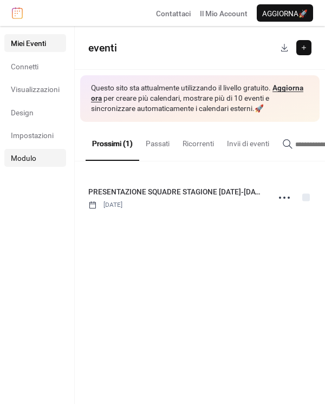
click at [49, 151] on link "Modulo" at bounding box center [35, 157] width 62 height 17
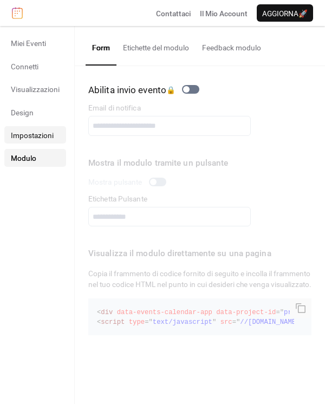
click at [49, 142] on link "Impostazioni" at bounding box center [35, 134] width 62 height 17
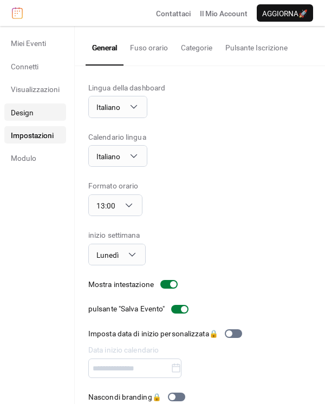
click at [50, 116] on link "Design" at bounding box center [35, 111] width 62 height 17
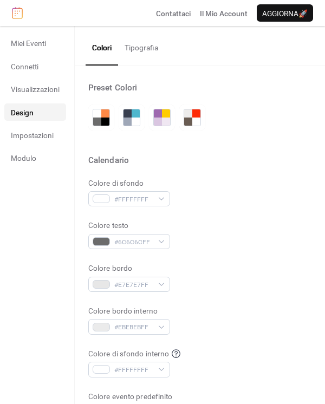
click at [146, 44] on button "Tipografia" at bounding box center [141, 45] width 47 height 38
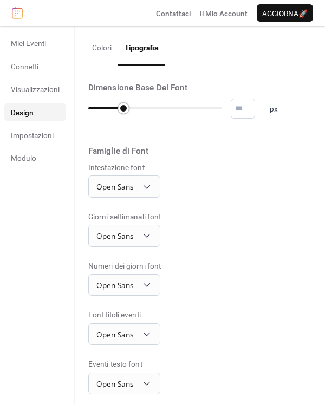
type input "**"
drag, startPoint x: 125, startPoint y: 109, endPoint x: 133, endPoint y: 109, distance: 8.1
click at [133, 109] on div at bounding box center [113, 108] width 51 height 17
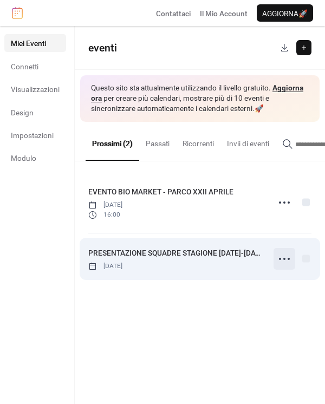
click at [288, 264] on icon at bounding box center [284, 258] width 17 height 17
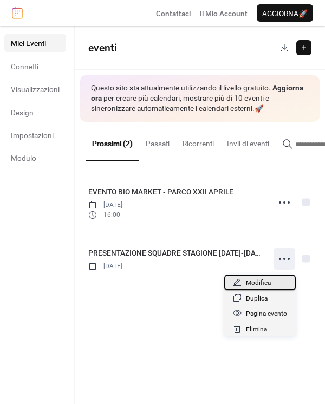
click at [277, 279] on div "Modifica" at bounding box center [260, 282] width 72 height 15
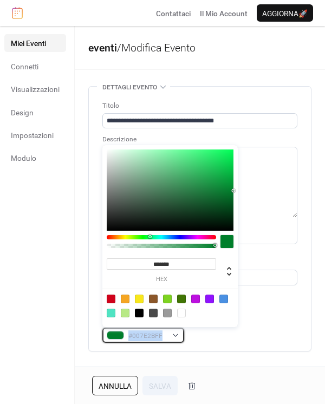
drag, startPoint x: 164, startPoint y: 336, endPoint x: 127, endPoint y: 331, distance: 37.7
click at [127, 331] on div "#007E2BFF" at bounding box center [143, 335] width 82 height 15
copy div "#007E2BFF"
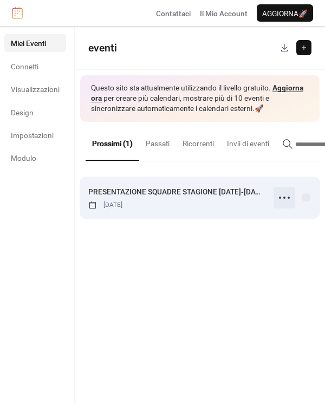
click at [282, 199] on icon at bounding box center [284, 197] width 17 height 17
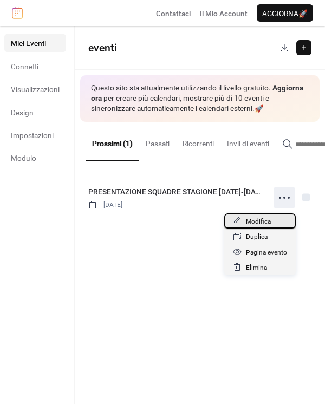
click at [271, 219] on span "Modifica" at bounding box center [258, 221] width 25 height 11
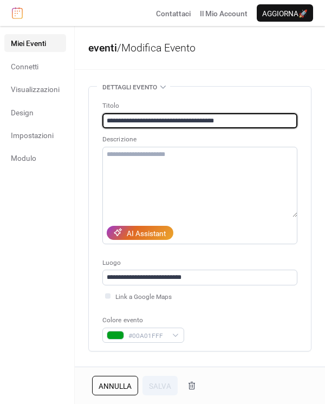
click at [156, 326] on div "Colore evento #00A01FFF" at bounding box center [143, 329] width 82 height 28
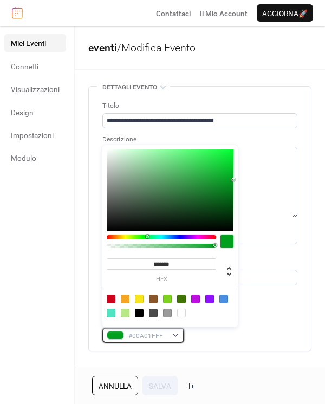
click at [156, 342] on div "#00A01FFF" at bounding box center [143, 335] width 82 height 15
drag, startPoint x: 182, startPoint y: 263, endPoint x: 77, endPoint y: 263, distance: 104.6
click at [77, 263] on body "**********" at bounding box center [162, 202] width 325 height 404
paste input "**"
type input "*******"
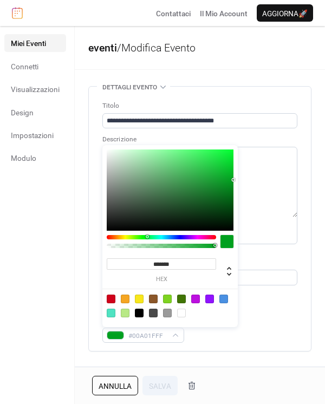
click at [228, 327] on div "******* hex" at bounding box center [169, 236] width 135 height 182
drag, startPoint x: 182, startPoint y: 266, endPoint x: 117, endPoint y: 266, distance: 65.0
click at [117, 266] on input "*******" at bounding box center [161, 263] width 109 height 11
click at [152, 339] on span "#00A01FFF" at bounding box center [147, 335] width 38 height 11
drag, startPoint x: 163, startPoint y: 334, endPoint x: 125, endPoint y: 337, distance: 38.6
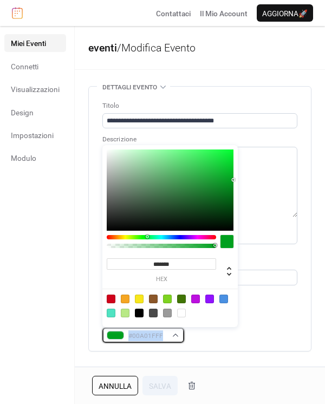
click at [125, 337] on div "#00A01FFF" at bounding box center [143, 335] width 82 height 15
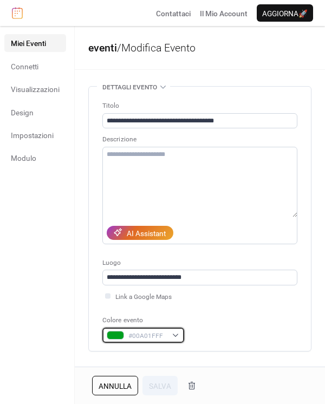
click at [160, 329] on div "#00A01FFF" at bounding box center [143, 335] width 82 height 15
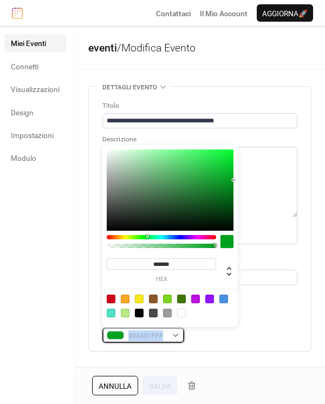
drag, startPoint x: 160, startPoint y: 336, endPoint x: 120, endPoint y: 329, distance: 41.3
click at [120, 329] on div "#00A01FFF" at bounding box center [143, 335] width 82 height 15
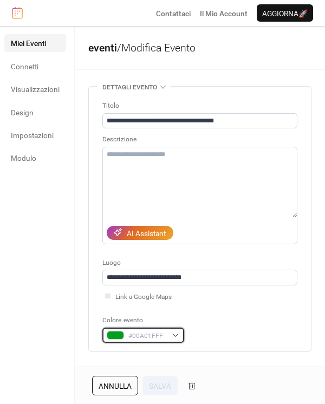
click at [172, 335] on div "#00A01FFF" at bounding box center [143, 335] width 82 height 15
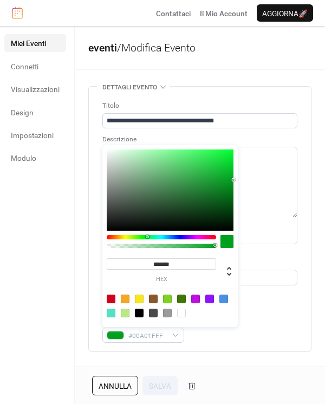
drag, startPoint x: 194, startPoint y: 260, endPoint x: 114, endPoint y: 260, distance: 79.6
click at [114, 260] on input "*******" at bounding box center [161, 263] width 109 height 11
paste input "**"
click at [230, 256] on div "******* hex" at bounding box center [170, 266] width 127 height 33
click at [229, 243] on div at bounding box center [227, 241] width 13 height 13
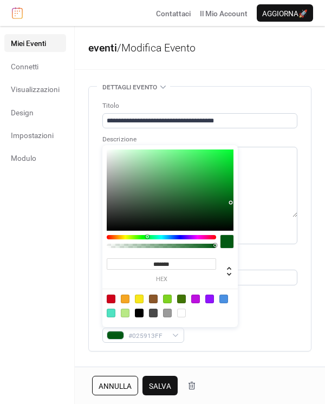
type input "*******"
drag, startPoint x: 232, startPoint y: 179, endPoint x: 229, endPoint y: 206, distance: 27.3
click at [229, 206] on div at bounding box center [229, 206] width 2 height 2
click at [160, 390] on span "Salva" at bounding box center [160, 386] width 22 height 11
